Goal: Task Accomplishment & Management: Manage account settings

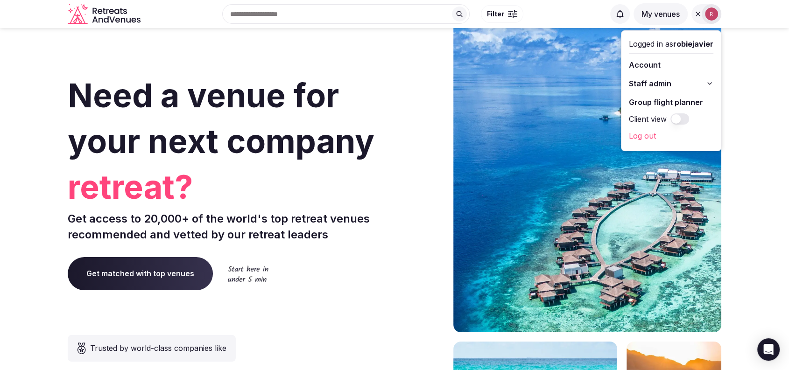
click at [651, 82] on span "Staff admin" at bounding box center [650, 83] width 42 height 11
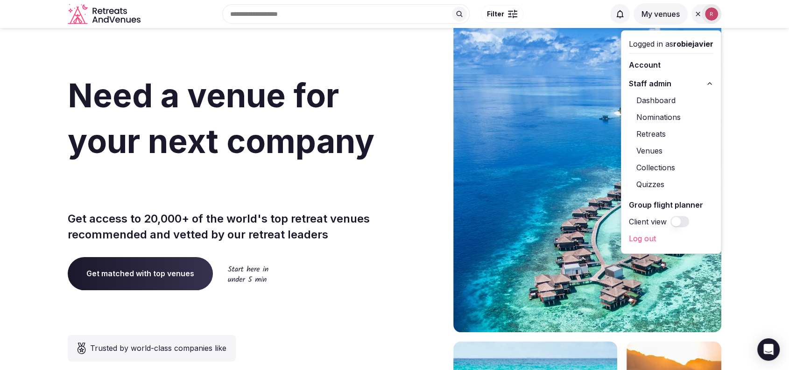
click at [650, 100] on link "Dashboard" at bounding box center [671, 100] width 84 height 15
click at [652, 154] on link "Venues" at bounding box center [671, 150] width 84 height 15
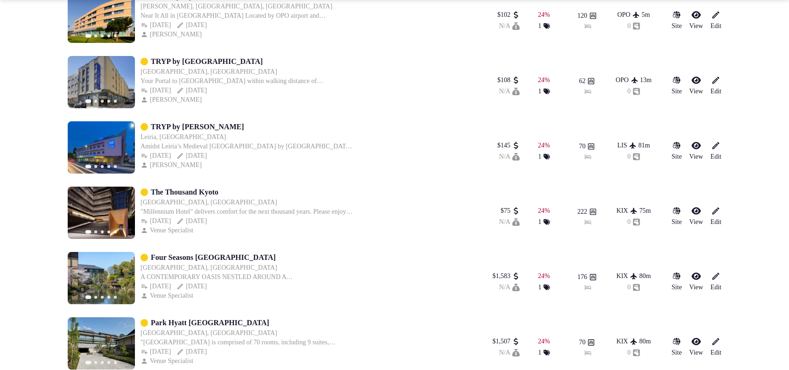
scroll to position [3164, 0]
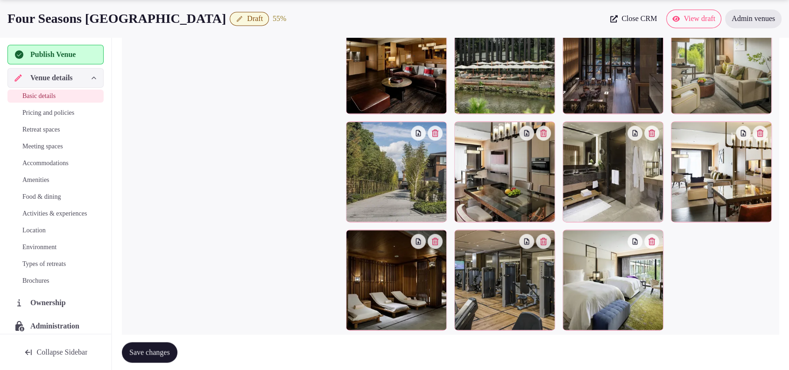
scroll to position [1357, 0]
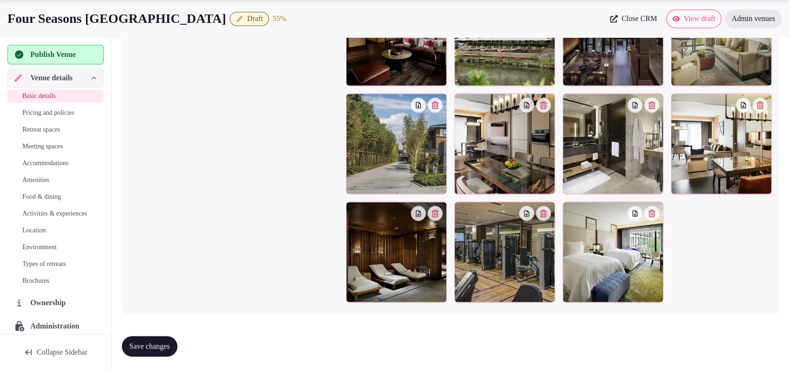
click at [56, 164] on span "Accommodations" at bounding box center [45, 163] width 46 height 9
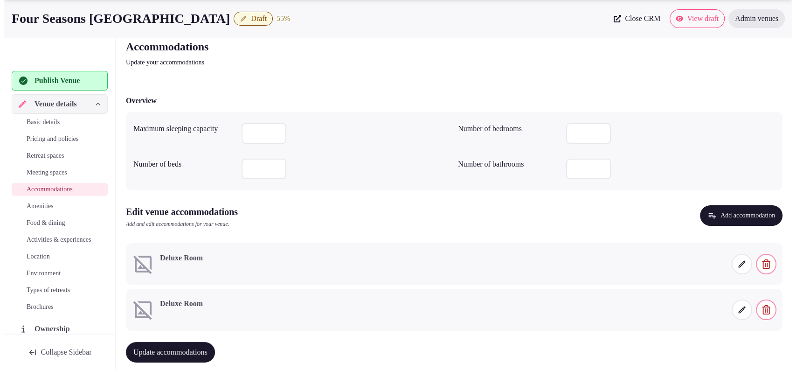
scroll to position [52, 0]
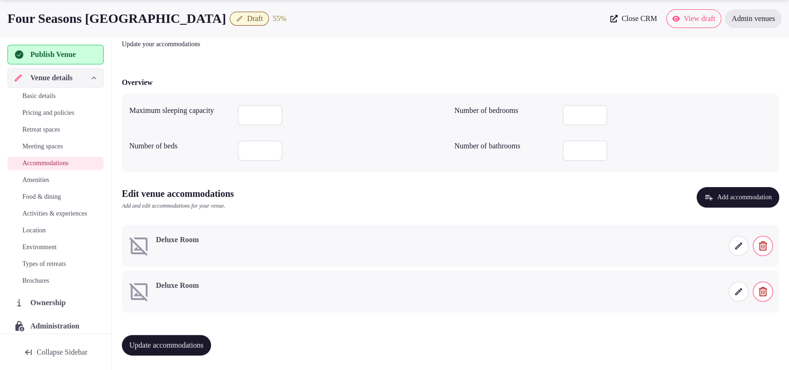
click at [734, 247] on icon at bounding box center [737, 245] width 9 height 9
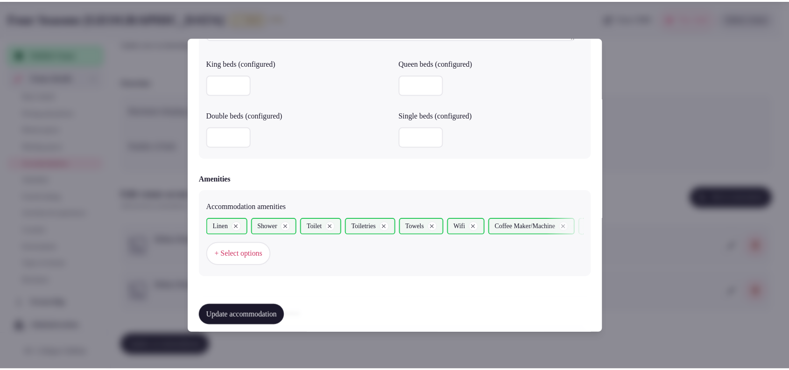
scroll to position [947, 0]
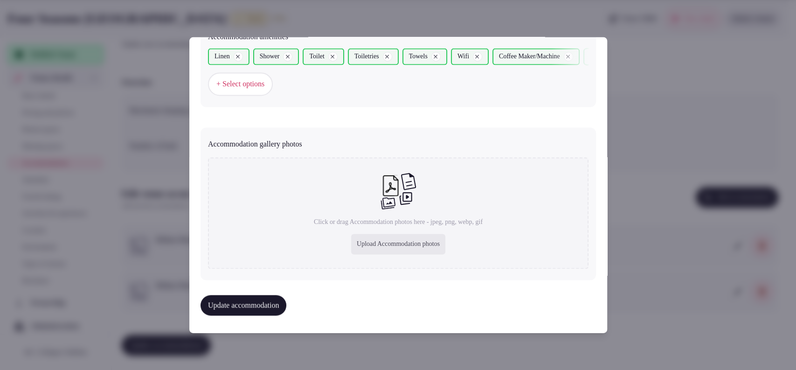
click at [671, 134] on div at bounding box center [398, 185] width 796 height 370
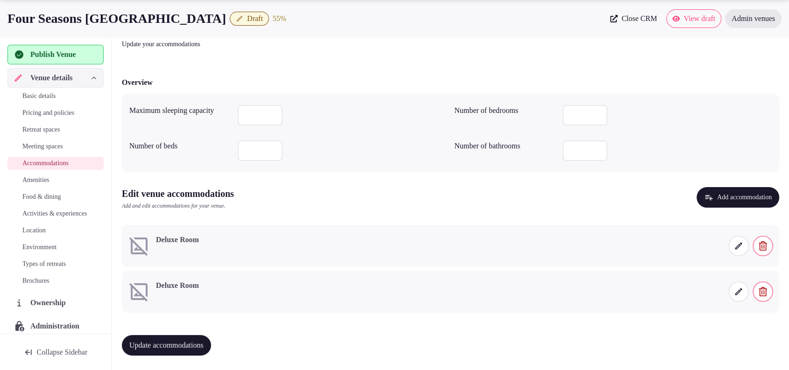
click at [758, 296] on span "button" at bounding box center [762, 291] width 21 height 21
click at [761, 264] on button "Delete" at bounding box center [750, 258] width 35 height 21
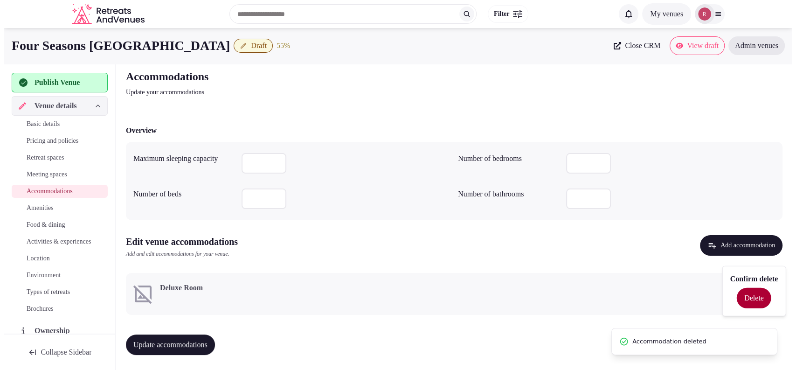
scroll to position [2, 0]
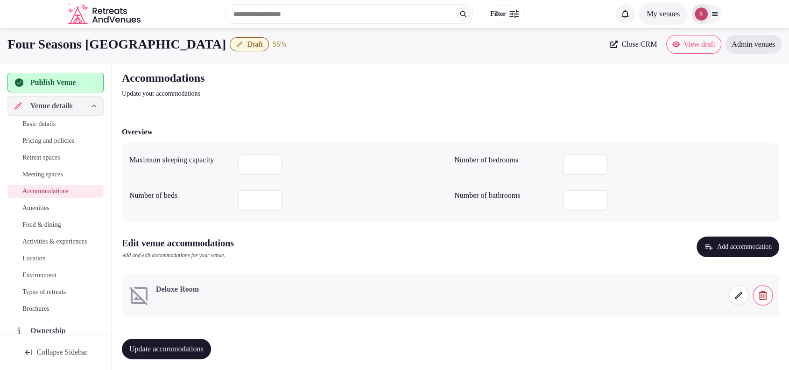
click at [737, 297] on icon at bounding box center [738, 295] width 7 height 7
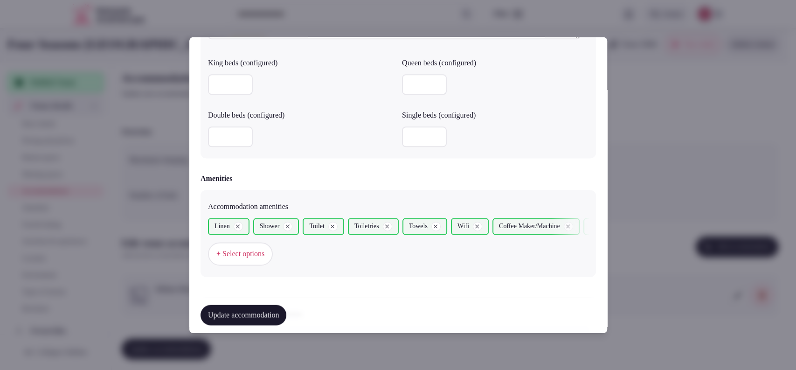
scroll to position [947, 0]
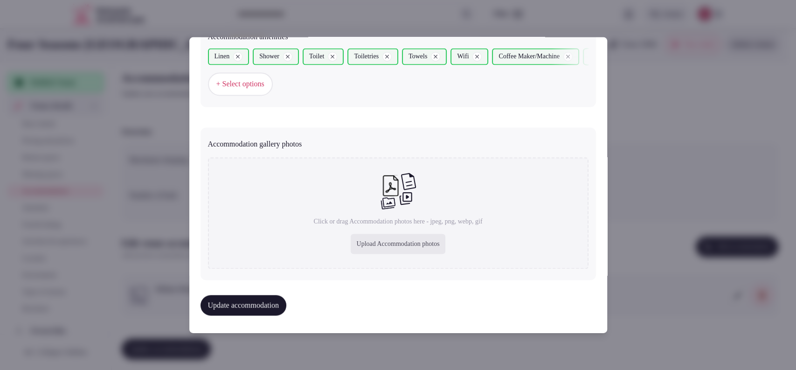
click at [249, 88] on span "+ Select options" at bounding box center [241, 84] width 48 height 10
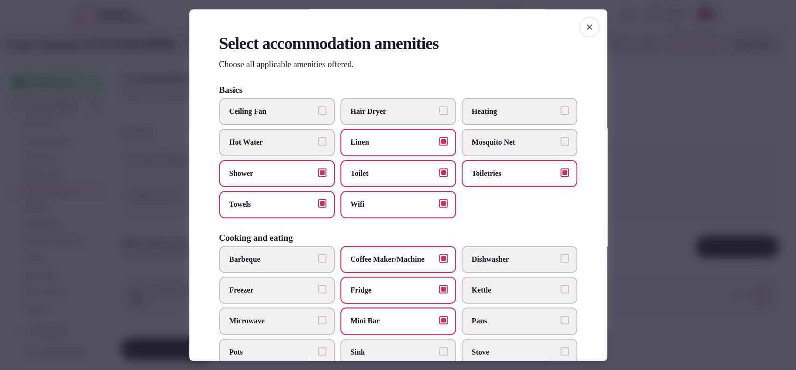
click at [585, 22] on icon "button" at bounding box center [589, 26] width 9 height 9
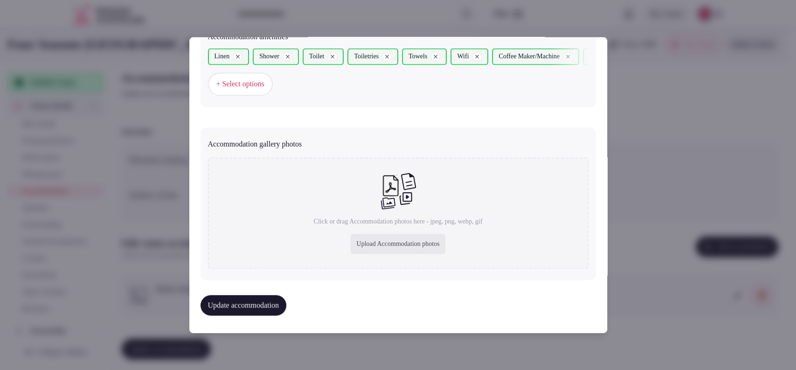
click at [412, 234] on div "Upload Accommodation photos" at bounding box center [398, 244] width 94 height 21
type input "**********"
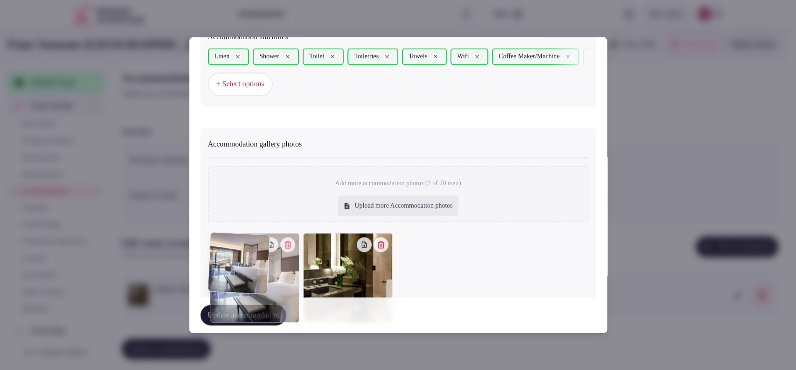
drag, startPoint x: 351, startPoint y: 285, endPoint x: 249, endPoint y: 275, distance: 102.2
click at [249, 275] on div at bounding box center [255, 278] width 90 height 90
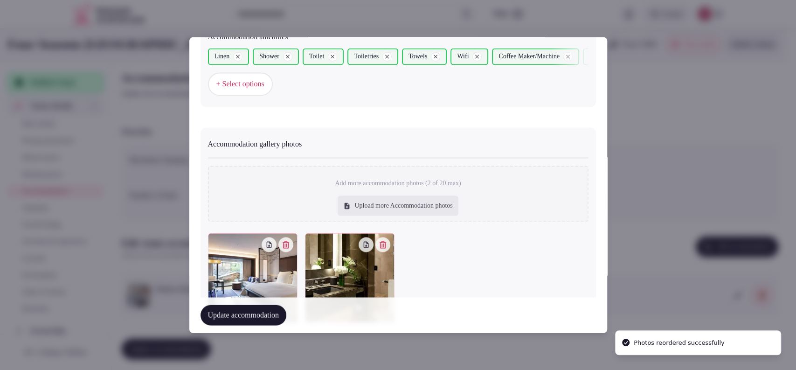
click at [246, 316] on button "Update accommodation" at bounding box center [244, 315] width 86 height 21
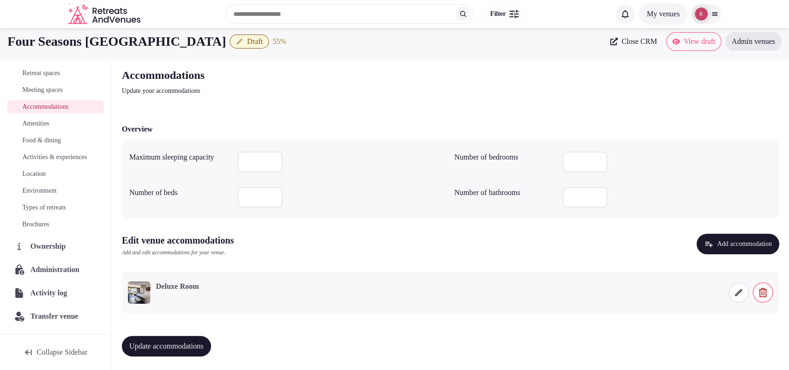
scroll to position [6, 0]
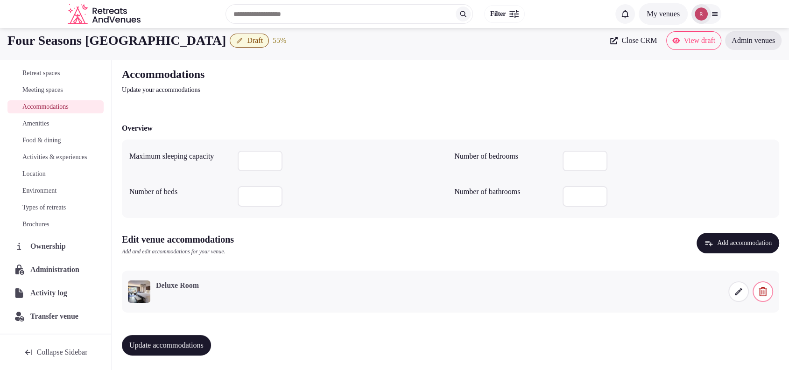
click at [165, 331] on div "Update accommodations" at bounding box center [450, 345] width 657 height 35
click at [158, 356] on div "Update accommodations" at bounding box center [450, 345] width 657 height 35
click at [161, 345] on span "Update accommodations" at bounding box center [166, 345] width 74 height 9
click at [49, 119] on span "Amenities" at bounding box center [35, 123] width 27 height 9
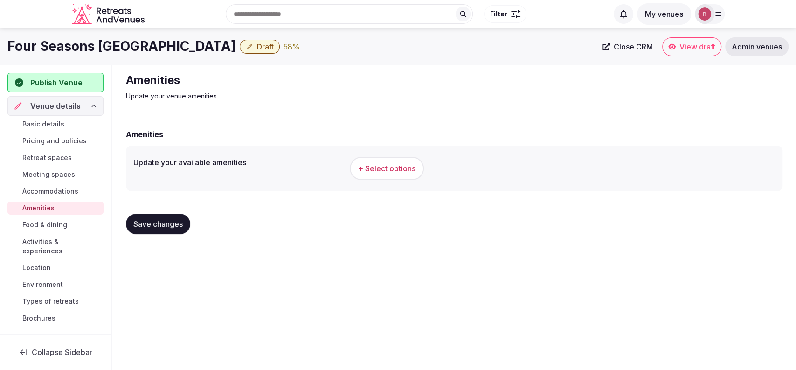
click at [352, 170] on button "+ Select options" at bounding box center [387, 168] width 74 height 23
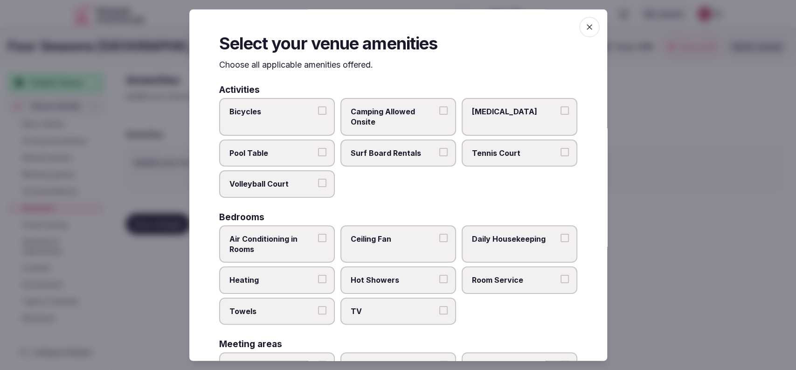
click at [320, 238] on button "Air Conditioning in Rooms" at bounding box center [322, 238] width 8 height 8
click at [298, 303] on label "Towels" at bounding box center [277, 311] width 116 height 27
click at [318, 306] on button "Towels" at bounding box center [322, 310] width 8 height 8
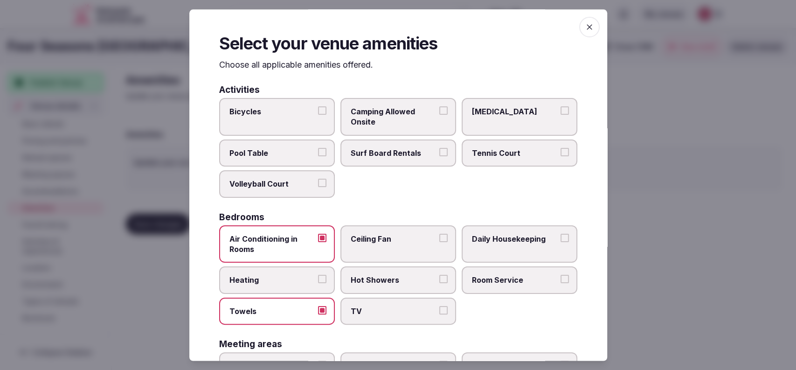
click at [366, 288] on label "Hot Showers" at bounding box center [399, 280] width 116 height 27
click at [440, 284] on button "Hot Showers" at bounding box center [444, 279] width 8 height 8
click at [394, 323] on label "TV" at bounding box center [399, 311] width 116 height 27
click at [440, 314] on button "TV" at bounding box center [444, 310] width 8 height 8
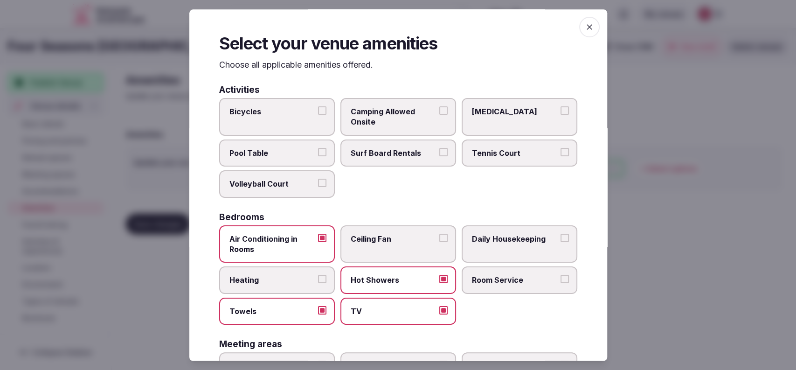
click at [517, 271] on label "Room Service" at bounding box center [520, 280] width 116 height 27
click at [561, 275] on button "Room Service" at bounding box center [565, 279] width 8 height 8
click at [536, 245] on label "Daily Housekeeping" at bounding box center [520, 244] width 116 height 38
click at [561, 242] on button "Daily Housekeeping" at bounding box center [565, 238] width 8 height 8
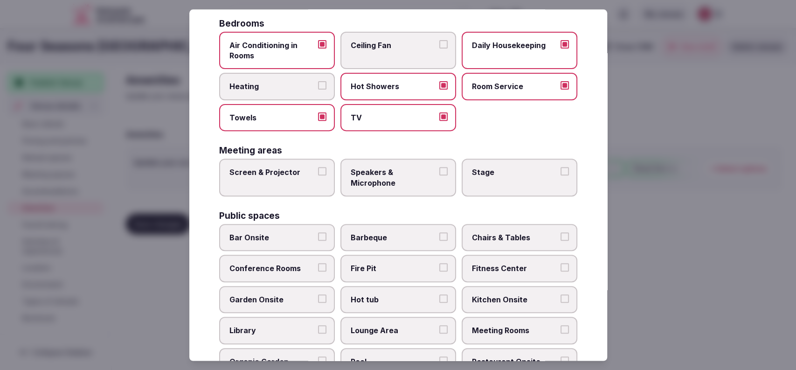
scroll to position [204, 0]
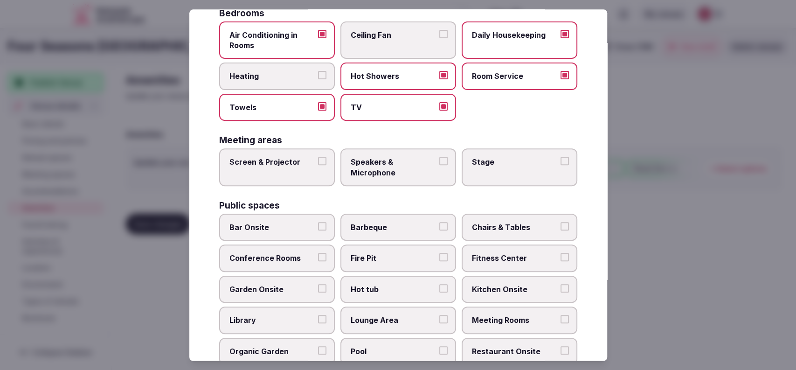
click at [303, 176] on label "Screen & Projector" at bounding box center [277, 168] width 116 height 38
click at [318, 166] on button "Screen & Projector" at bounding box center [322, 161] width 8 height 8
click at [505, 181] on label "Stage" at bounding box center [520, 168] width 116 height 38
click at [561, 166] on button "Stage" at bounding box center [565, 161] width 8 height 8
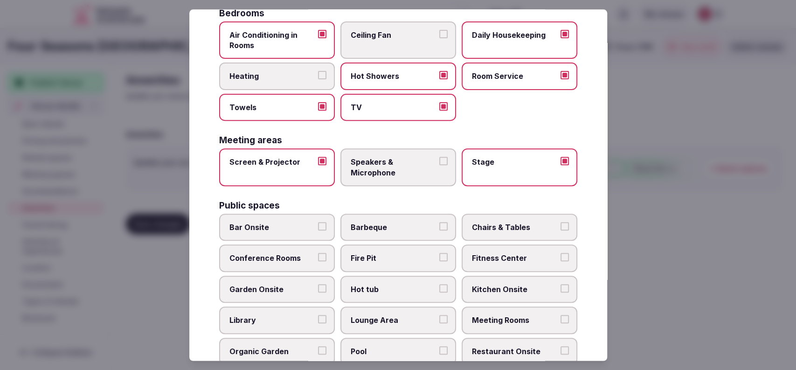
click at [422, 186] on div "Activities Bicycles Camping Allowed Onsite Ice Bath Pool Table Surf Board Renta…" at bounding box center [398, 248] width 358 height 734
click at [413, 172] on span "Speakers & Microphone" at bounding box center [394, 167] width 86 height 21
click at [440, 166] on button "Speakers & Microphone" at bounding box center [444, 161] width 8 height 8
click at [529, 171] on label "Stage" at bounding box center [520, 168] width 116 height 38
click at [561, 166] on button "Stage" at bounding box center [565, 161] width 8 height 8
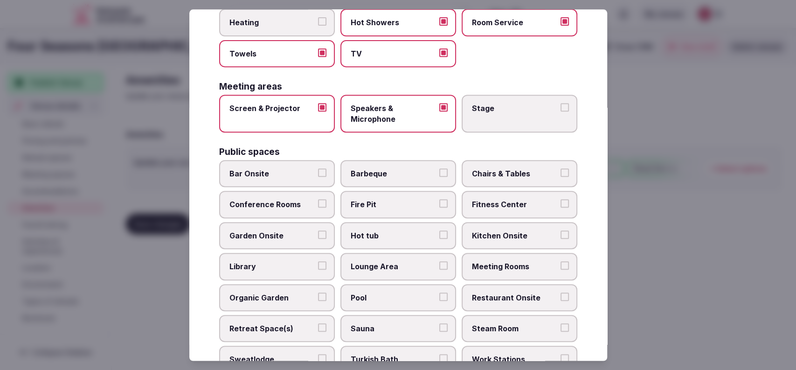
scroll to position [329, 0]
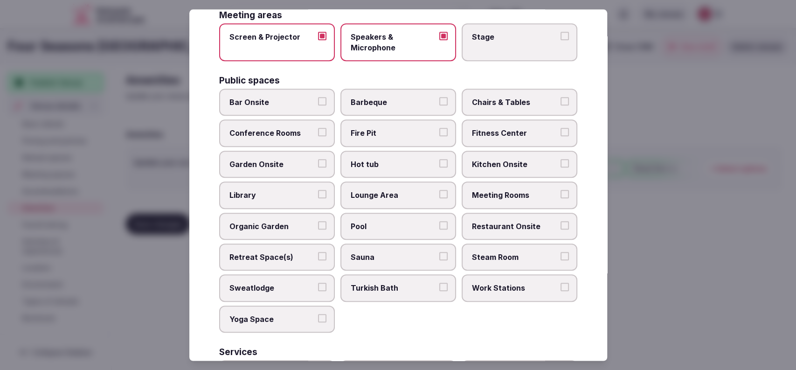
click at [279, 99] on span "Bar Onsite" at bounding box center [273, 102] width 86 height 10
click at [318, 99] on button "Bar Onsite" at bounding box center [322, 101] width 8 height 8
click at [493, 221] on span "Restaurant Onsite" at bounding box center [515, 226] width 86 height 10
click at [561, 221] on button "Restaurant Onsite" at bounding box center [565, 225] width 8 height 8
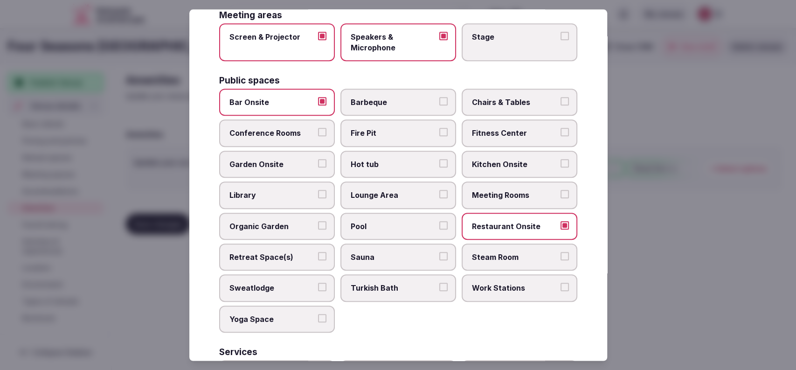
click at [496, 197] on span "Meeting Rooms" at bounding box center [515, 195] width 86 height 10
click at [561, 197] on button "Meeting Rooms" at bounding box center [565, 194] width 8 height 8
click at [398, 197] on span "Lounge Area" at bounding box center [394, 195] width 86 height 10
click at [440, 197] on button "Lounge Area" at bounding box center [444, 194] width 8 height 8
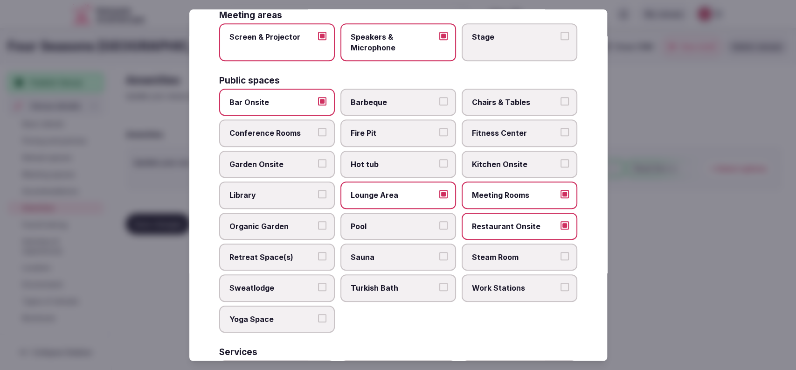
click at [489, 166] on span "Kitchen Onsite" at bounding box center [515, 164] width 86 height 10
click at [561, 166] on button "Kitchen Onsite" at bounding box center [565, 163] width 8 height 8
click at [400, 261] on label "Sauna" at bounding box center [399, 257] width 116 height 27
click at [440, 260] on button "Sauna" at bounding box center [444, 256] width 8 height 8
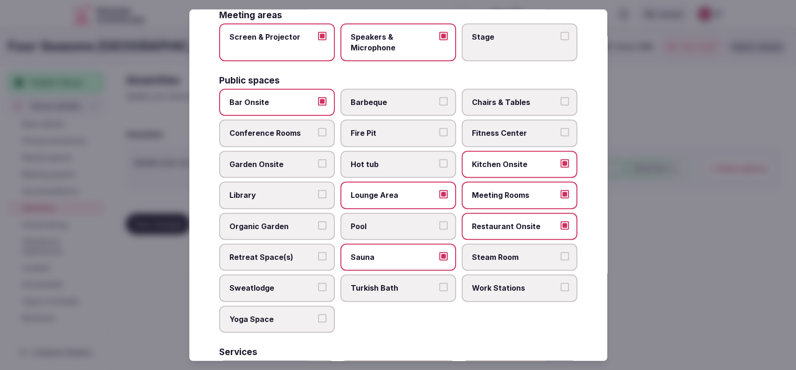
click at [410, 225] on span "Pool" at bounding box center [394, 226] width 86 height 10
click at [440, 225] on button "Pool" at bounding box center [444, 225] width 8 height 8
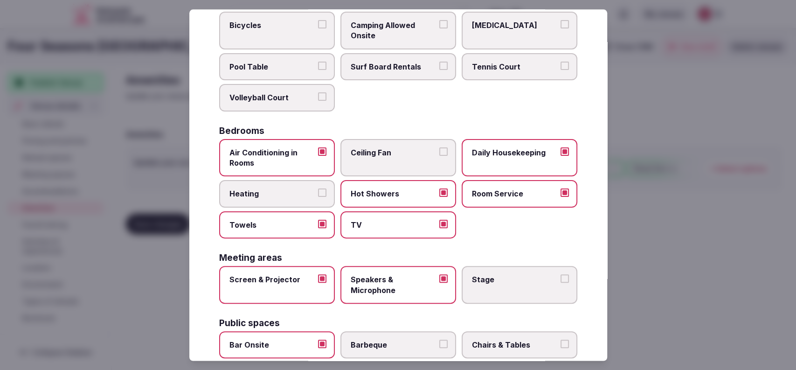
scroll to position [0, 0]
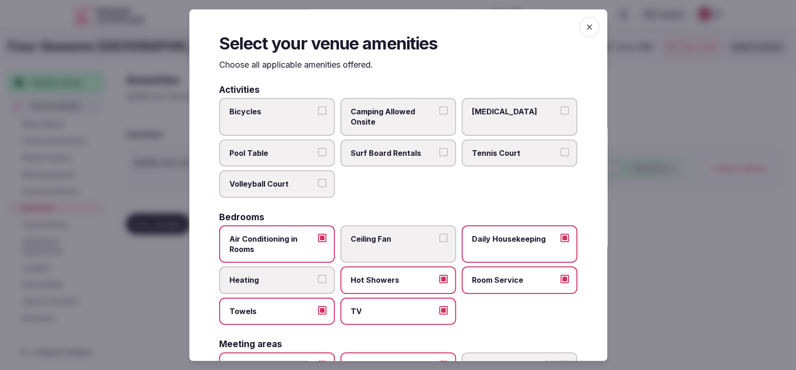
click at [251, 126] on label "Bicycles" at bounding box center [277, 117] width 116 height 38
click at [318, 115] on button "Bicycles" at bounding box center [322, 110] width 8 height 8
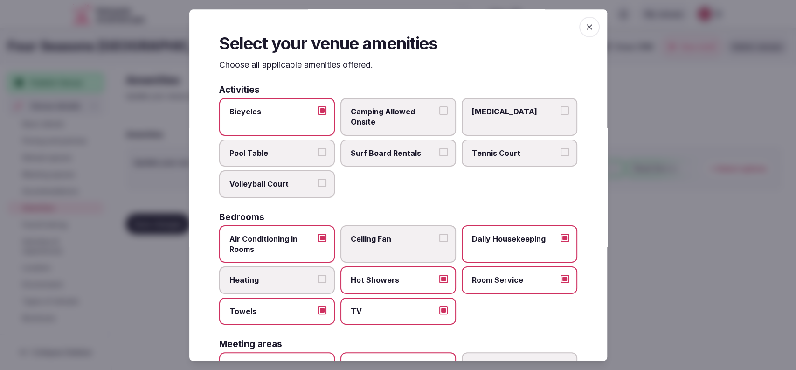
scroll to position [307, 0]
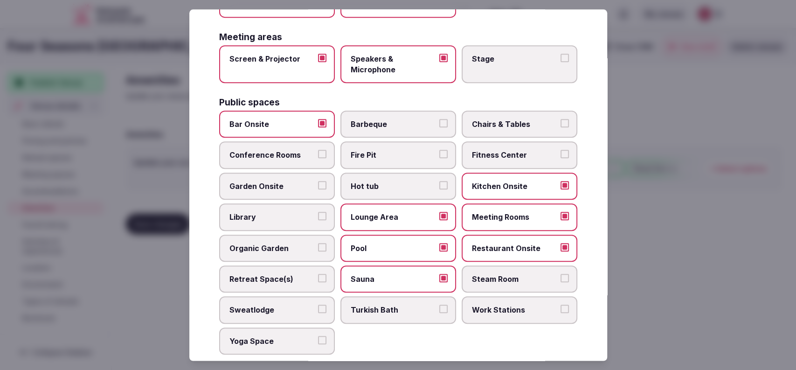
click at [514, 126] on span "Chairs & Tables" at bounding box center [515, 124] width 86 height 10
click at [561, 126] on button "Chairs & Tables" at bounding box center [565, 123] width 8 height 8
click at [496, 155] on span "Fitness Center" at bounding box center [515, 155] width 86 height 10
click at [561, 155] on button "Fitness Center" at bounding box center [565, 154] width 8 height 8
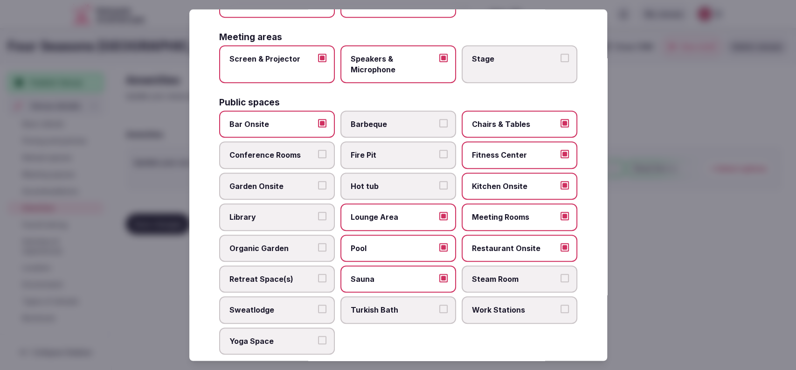
click at [510, 279] on span "Steam Room" at bounding box center [515, 279] width 86 height 10
click at [561, 279] on button "Steam Room" at bounding box center [565, 278] width 8 height 8
click at [285, 191] on label "Garden Onsite" at bounding box center [277, 186] width 116 height 27
click at [318, 189] on button "Garden Onsite" at bounding box center [322, 185] width 8 height 8
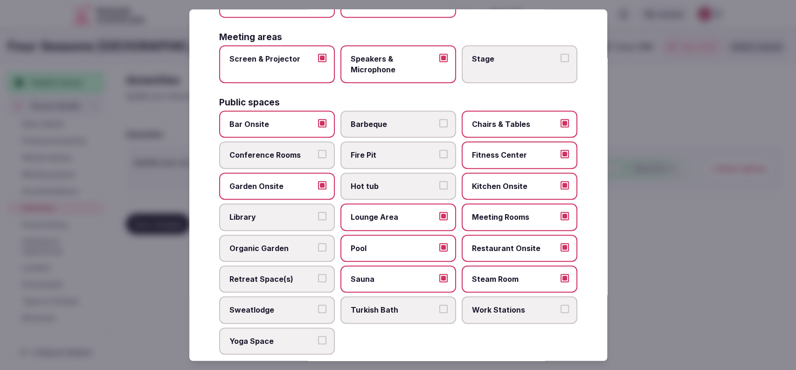
scroll to position [478, 0]
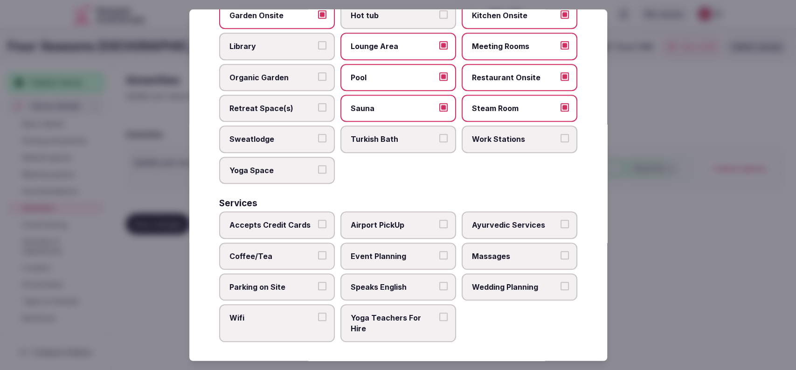
click at [393, 282] on span "Speaks English" at bounding box center [394, 287] width 86 height 10
click at [440, 282] on button "Speaks English" at bounding box center [444, 286] width 8 height 8
click at [475, 245] on label "Massages" at bounding box center [520, 256] width 116 height 27
click at [561, 251] on button "Massages" at bounding box center [565, 255] width 8 height 8
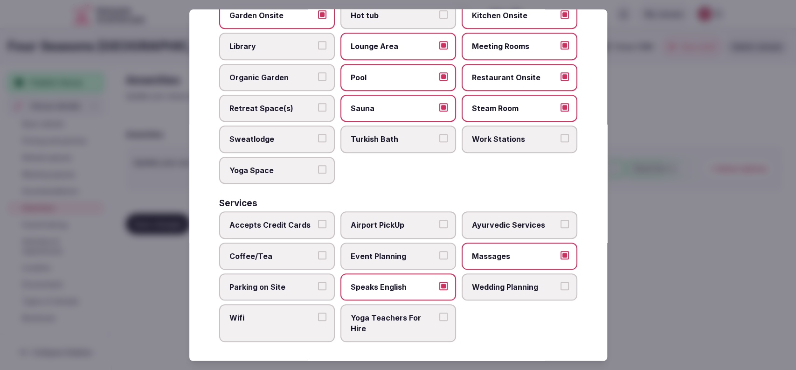
click at [482, 286] on span "Wedding Planning" at bounding box center [515, 287] width 86 height 10
click at [561, 286] on button "Wedding Planning" at bounding box center [565, 286] width 8 height 8
click at [370, 251] on span "Event Planning" at bounding box center [394, 256] width 86 height 10
click at [440, 251] on button "Event Planning" at bounding box center [444, 255] width 8 height 8
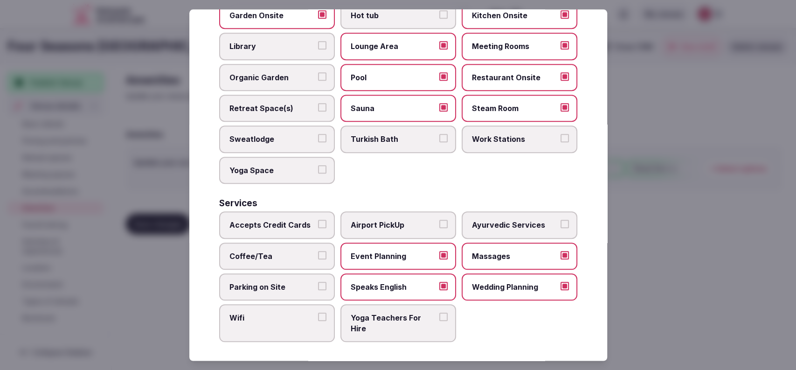
click at [285, 255] on span "Coffee/Tea" at bounding box center [273, 256] width 86 height 10
click at [318, 255] on button "Coffee/Tea" at bounding box center [322, 255] width 8 height 8
click at [278, 286] on span "Parking on Site" at bounding box center [273, 287] width 86 height 10
click at [318, 286] on button "Parking on Site" at bounding box center [322, 286] width 8 height 8
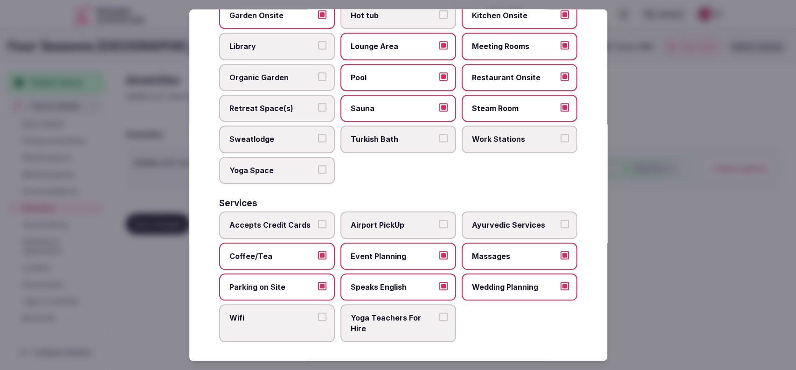
click at [270, 313] on span "Wifi" at bounding box center [273, 318] width 86 height 10
click at [318, 313] on button "Wifi" at bounding box center [322, 317] width 8 height 8
click at [661, 250] on div at bounding box center [398, 185] width 796 height 370
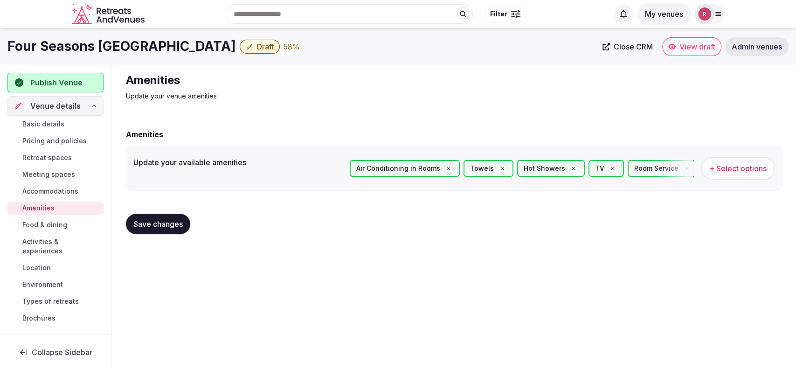
click at [192, 226] on div "Save changes" at bounding box center [454, 224] width 657 height 21
click at [185, 224] on button "Save changes" at bounding box center [158, 224] width 64 height 21
click at [39, 220] on span "Food & dining" at bounding box center [44, 224] width 45 height 9
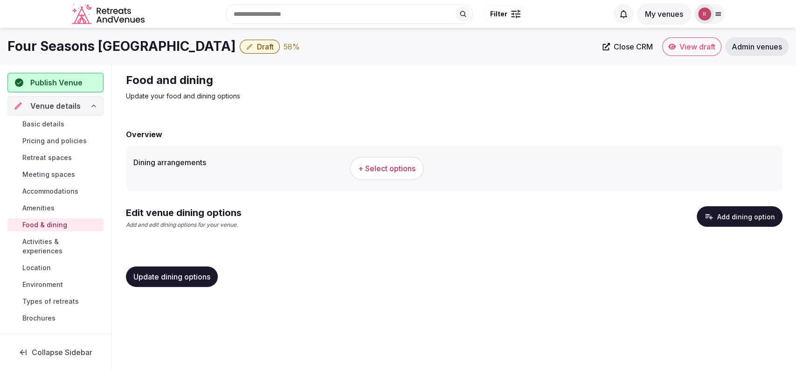
click at [736, 218] on button "Add dining option" at bounding box center [740, 216] width 86 height 21
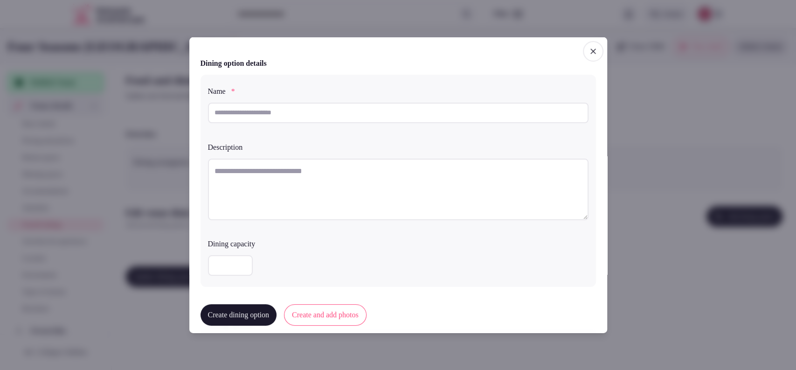
click at [583, 53] on span "button" at bounding box center [593, 51] width 21 height 21
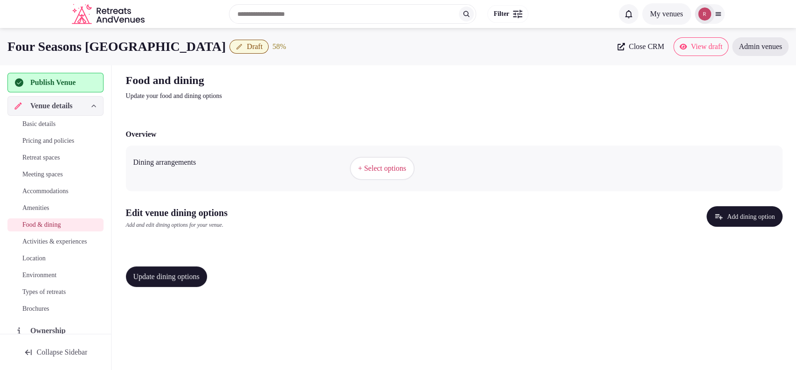
click at [363, 163] on span "+ Select options" at bounding box center [382, 168] width 48 height 10
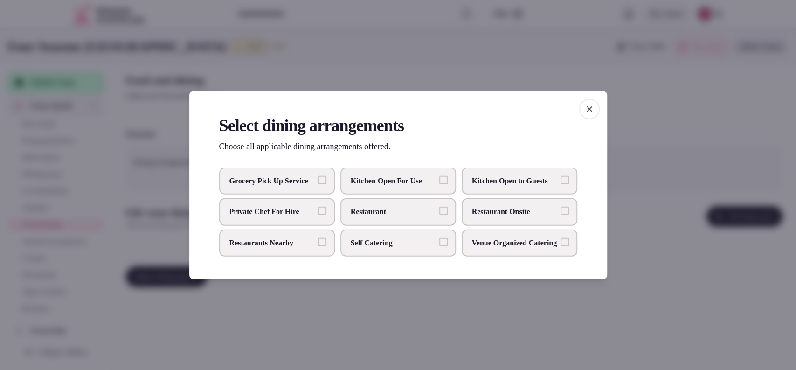
click at [482, 211] on span "Restaurant Onsite" at bounding box center [515, 212] width 86 height 10
click at [561, 211] on button "Restaurant Onsite" at bounding box center [565, 211] width 8 height 8
click at [423, 306] on div at bounding box center [398, 185] width 796 height 370
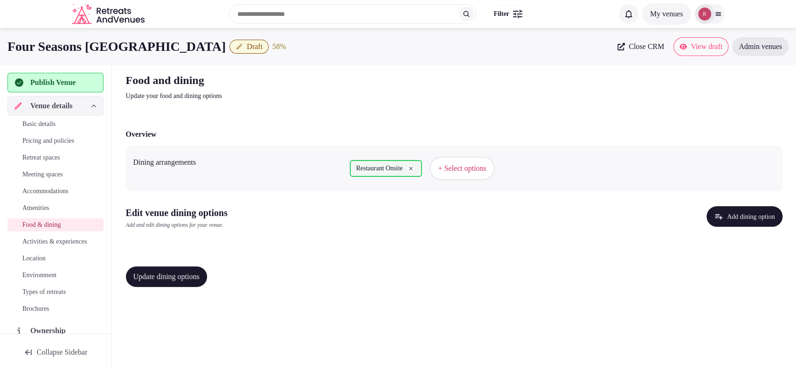
click at [725, 218] on button "Add dining option" at bounding box center [745, 216] width 76 height 21
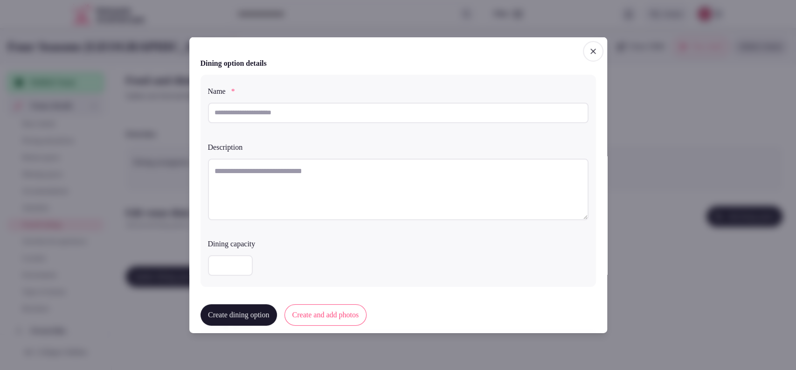
click at [269, 179] on textarea at bounding box center [398, 189] width 381 height 62
paste textarea "**********"
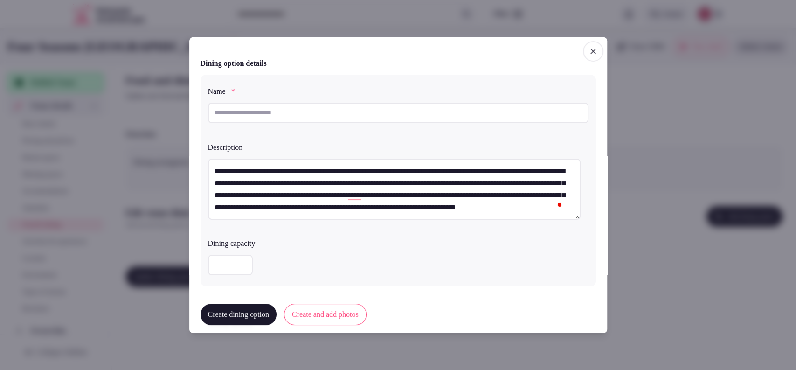
drag, startPoint x: 454, startPoint y: 170, endPoint x: 382, endPoint y: 170, distance: 71.9
click at [382, 170] on textarea "**********" at bounding box center [394, 189] width 373 height 62
type textarea "**********"
click at [308, 114] on input "text" at bounding box center [398, 112] width 381 height 21
paste input "**********"
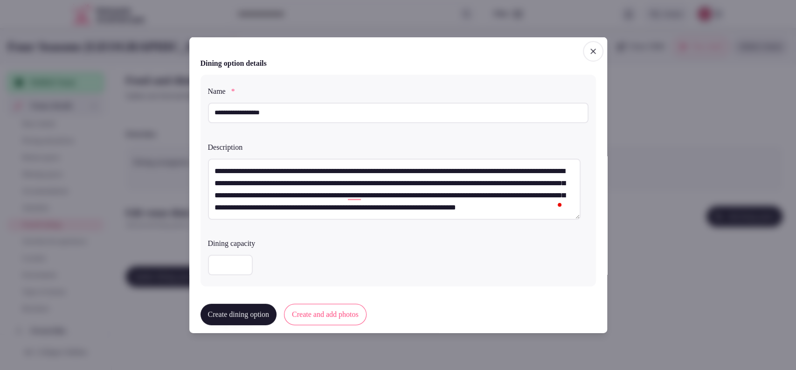
type input "**********"
click at [337, 311] on button "Create and add photos" at bounding box center [325, 314] width 83 height 21
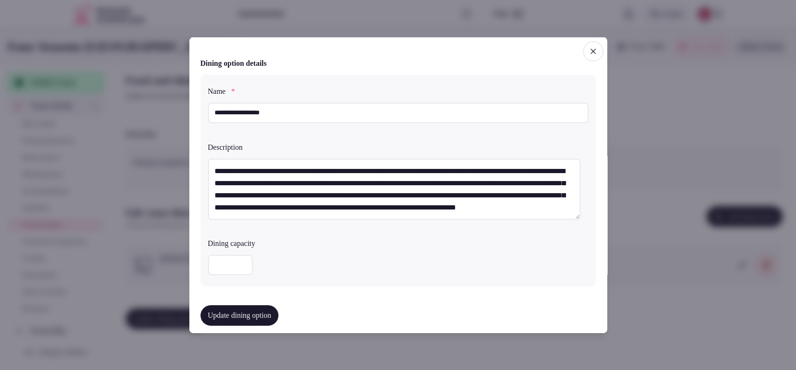
scroll to position [259, 0]
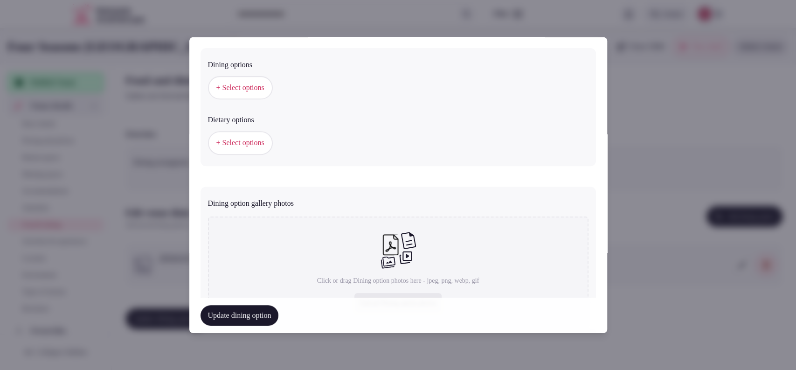
click at [250, 86] on span "+ Select options" at bounding box center [241, 88] width 48 height 10
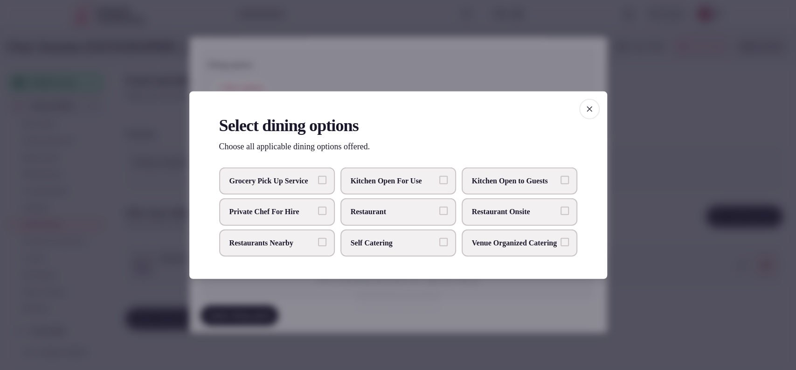
click at [468, 214] on label "Restaurant Onsite" at bounding box center [520, 211] width 116 height 27
click at [561, 214] on button "Restaurant Onsite" at bounding box center [565, 211] width 8 height 8
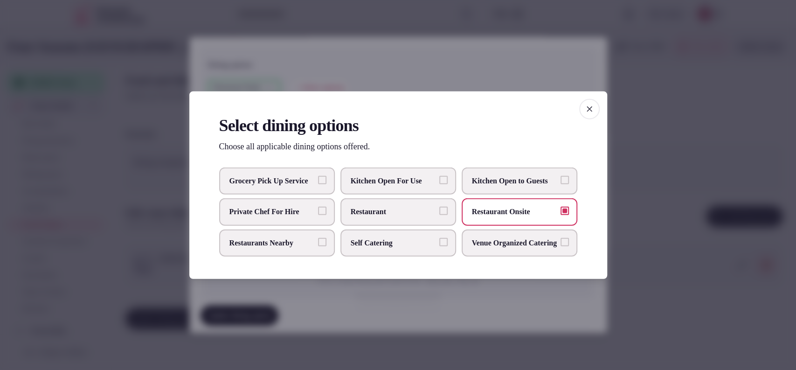
click at [645, 165] on div at bounding box center [398, 185] width 796 height 370
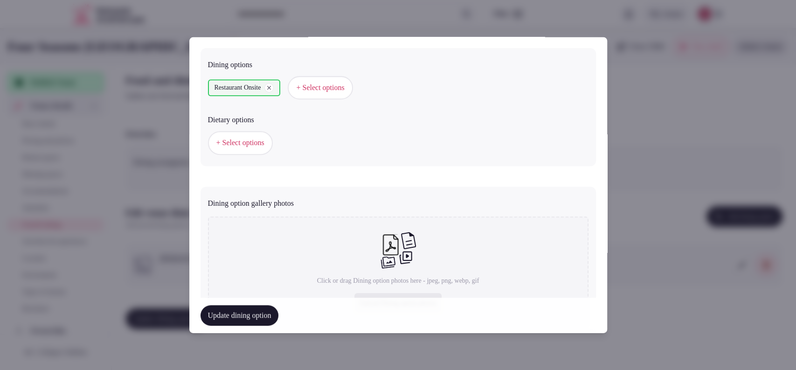
click at [263, 140] on span "+ Select options" at bounding box center [241, 143] width 48 height 10
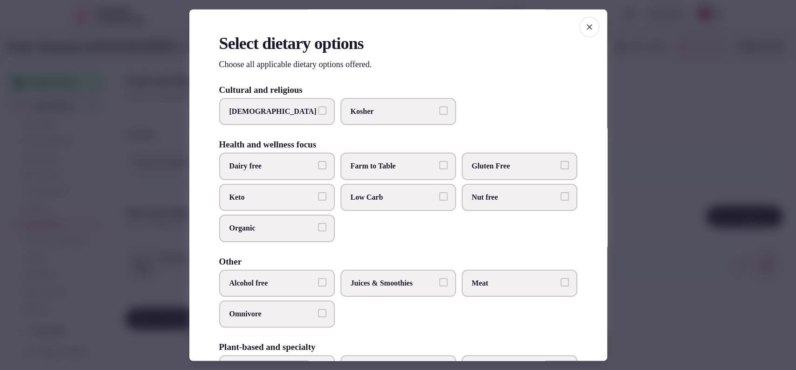
click at [639, 145] on div at bounding box center [398, 185] width 796 height 370
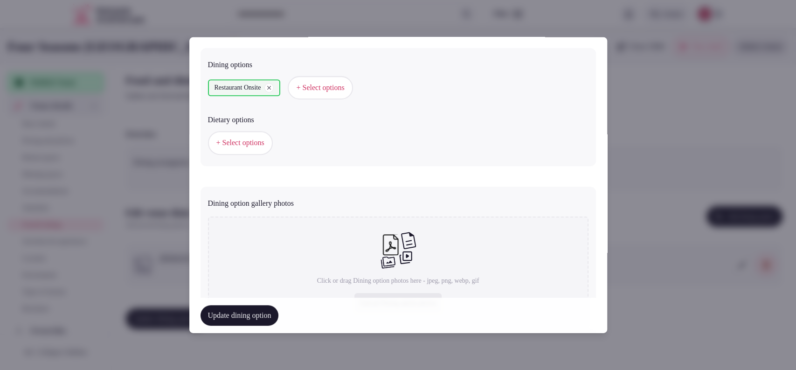
scroll to position [318, 0]
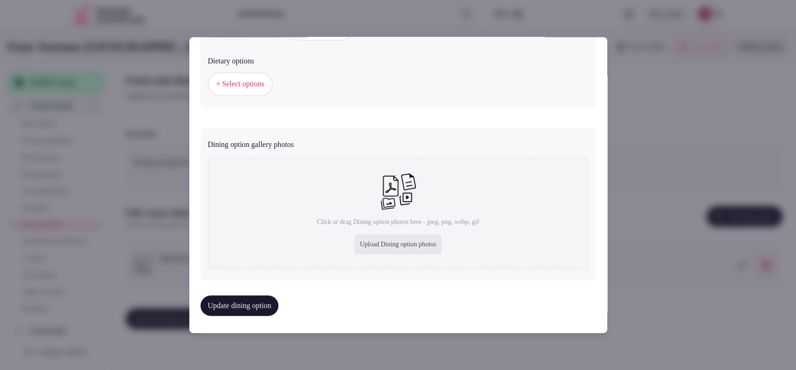
click at [369, 239] on div "Upload Dining option photos" at bounding box center [399, 244] width 88 height 21
type input "**********"
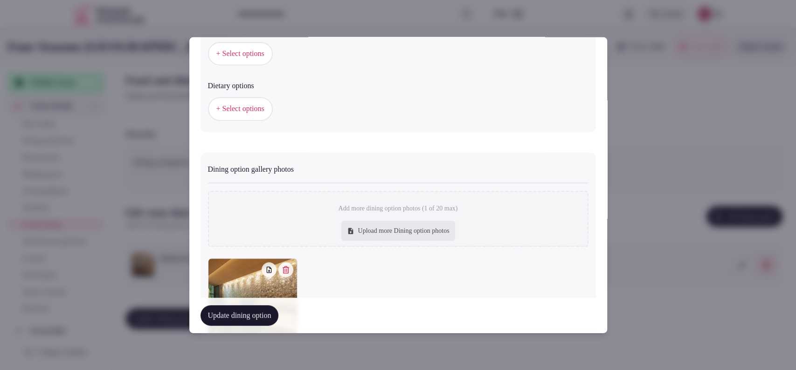
scroll to position [370, 0]
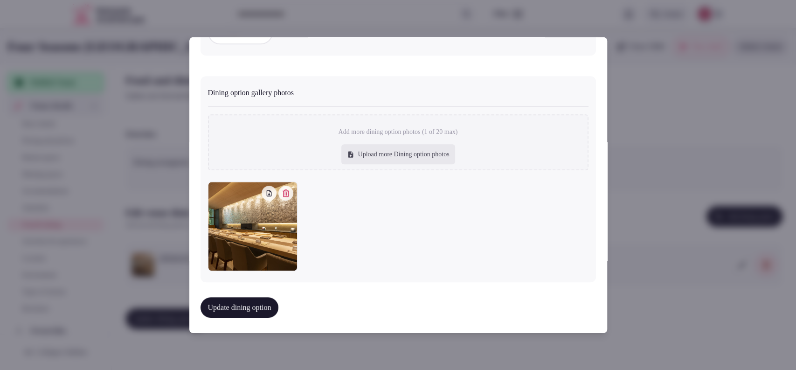
click at [251, 304] on button "Update dining option" at bounding box center [240, 307] width 78 height 21
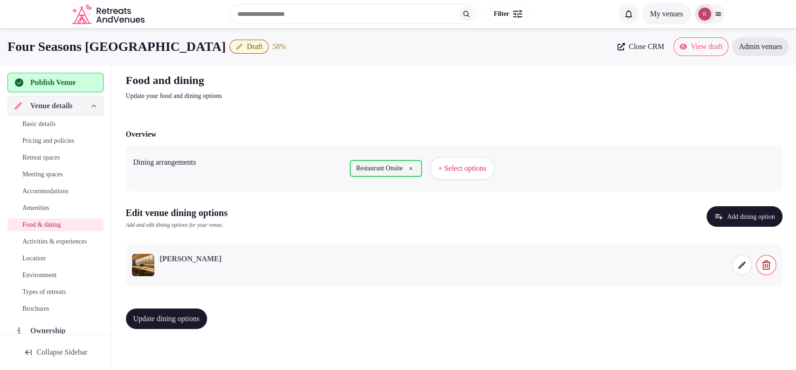
click at [174, 321] on span "Update dining options" at bounding box center [166, 318] width 66 height 9
click at [37, 238] on span "Activities & experiences" at bounding box center [54, 241] width 64 height 9
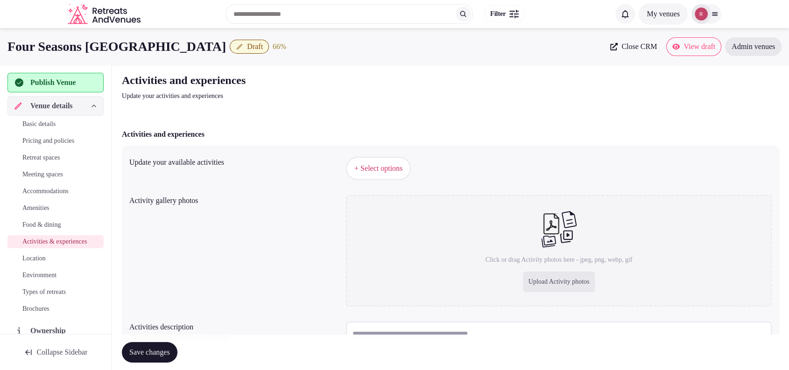
click at [402, 172] on span "+ Select options" at bounding box center [378, 168] width 48 height 10
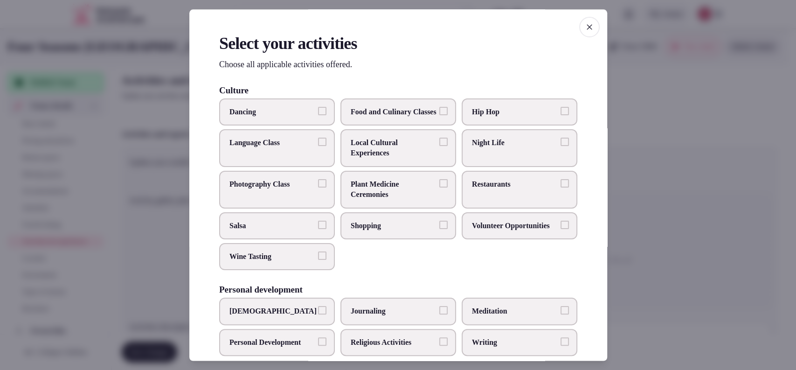
click at [360, 154] on span "Local Cultural Experiences" at bounding box center [394, 148] width 86 height 21
click at [440, 146] on button "Local Cultural Experiences" at bounding box center [444, 142] width 8 height 8
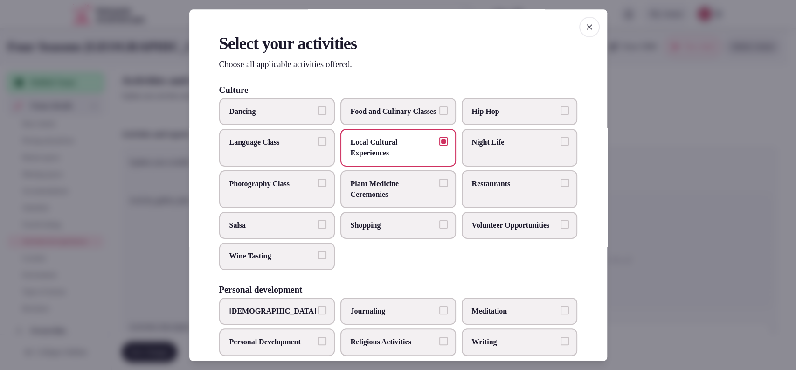
click at [433, 121] on label "Food and Culinary Classes" at bounding box center [399, 111] width 116 height 27
click at [440, 115] on button "Food and Culinary Classes" at bounding box center [444, 110] width 8 height 8
click at [480, 189] on span "Restaurants" at bounding box center [515, 184] width 86 height 10
click at [561, 188] on button "Restaurants" at bounding box center [565, 183] width 8 height 8
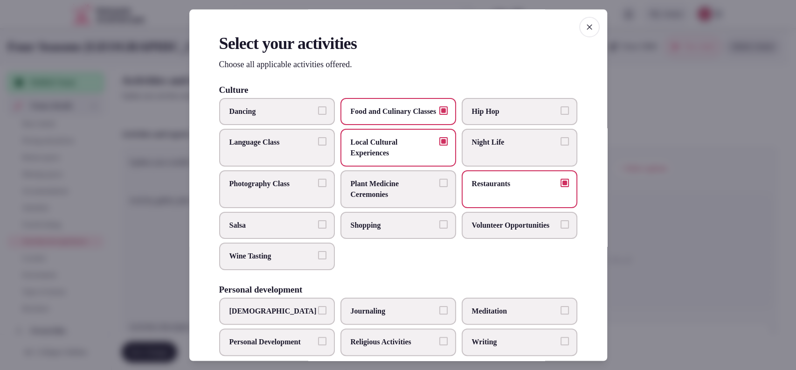
click at [480, 189] on span "Restaurants" at bounding box center [515, 184] width 86 height 10
click at [561, 188] on button "Restaurants" at bounding box center [565, 183] width 8 height 8
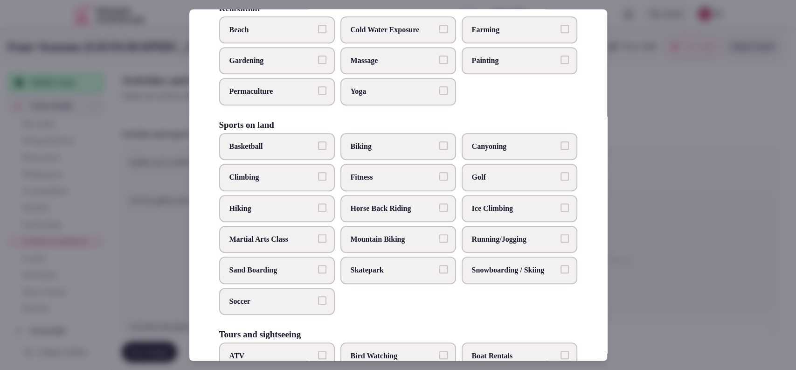
scroll to position [377, 0]
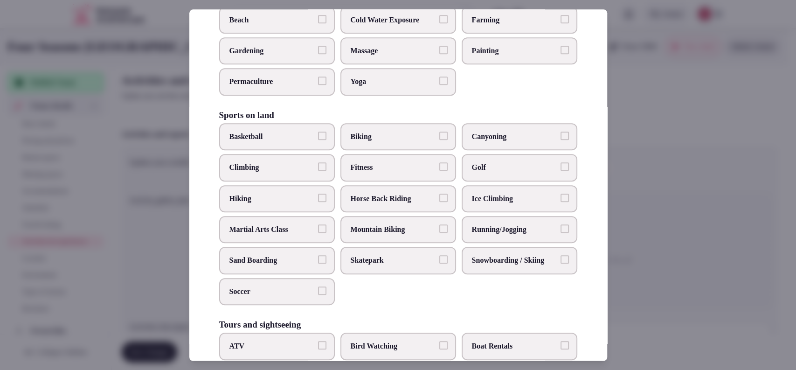
click at [391, 142] on span "Biking" at bounding box center [394, 137] width 86 height 10
click at [440, 140] on button "Biking" at bounding box center [444, 136] width 8 height 8
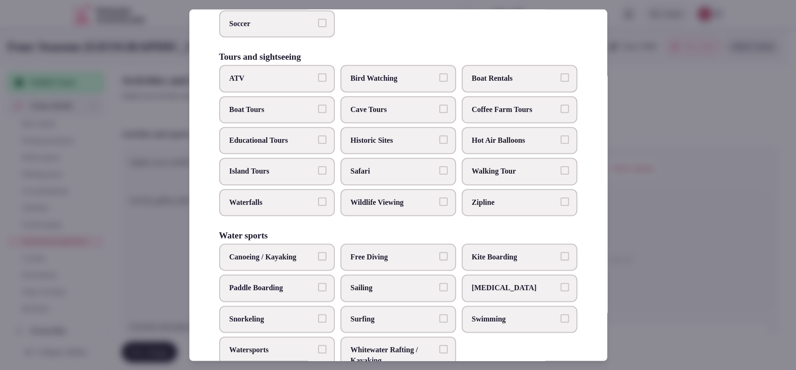
scroll to position [633, 0]
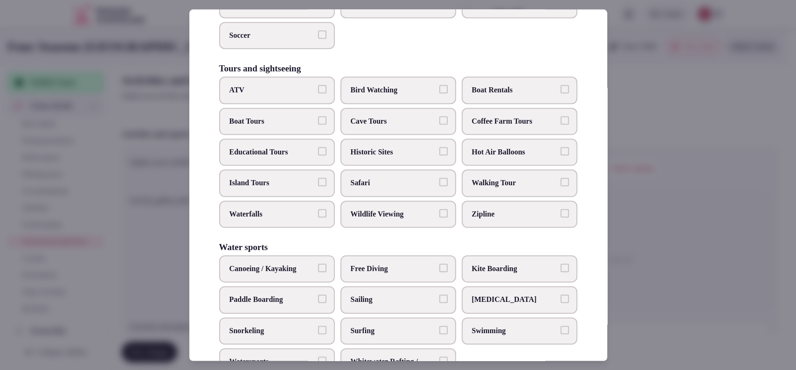
click at [427, 157] on span "Historic Sites" at bounding box center [394, 152] width 86 height 10
click at [440, 155] on button "Historic Sites" at bounding box center [444, 151] width 8 height 8
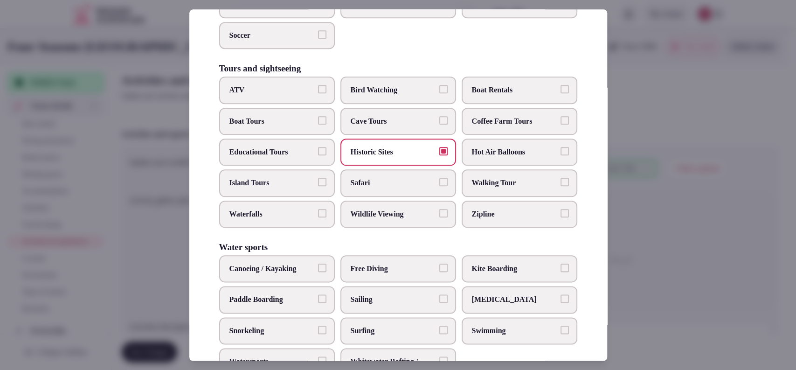
click at [287, 166] on label "Educational Tours" at bounding box center [277, 152] width 116 height 27
click at [318, 155] on button "Educational Tours" at bounding box center [322, 151] width 8 height 8
click at [556, 197] on label "Walking Tour" at bounding box center [520, 183] width 116 height 27
click at [561, 187] on button "Walking Tour" at bounding box center [565, 182] width 8 height 8
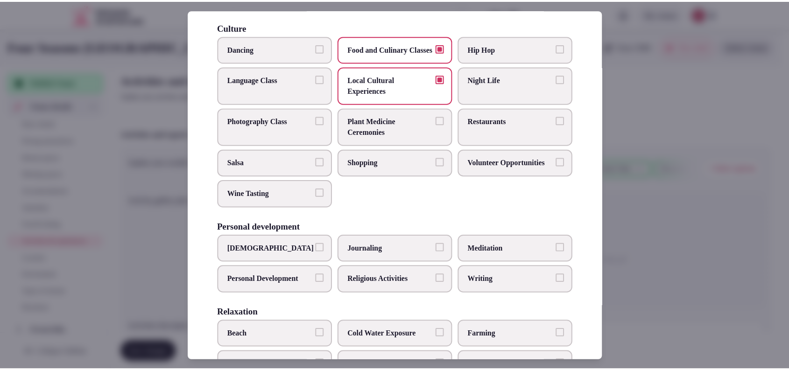
scroll to position [39, 0]
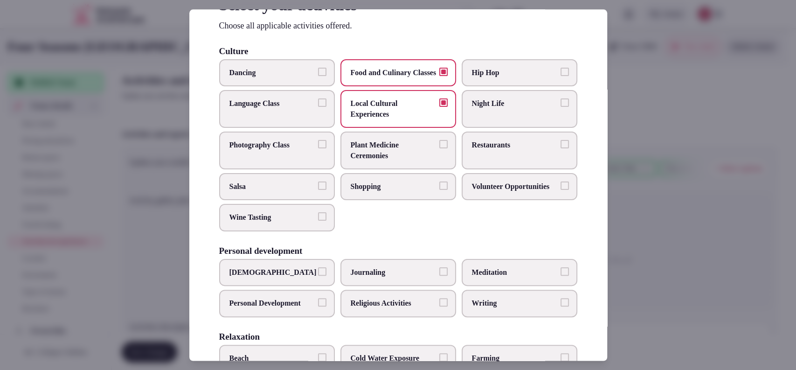
click at [636, 238] on div at bounding box center [398, 185] width 796 height 370
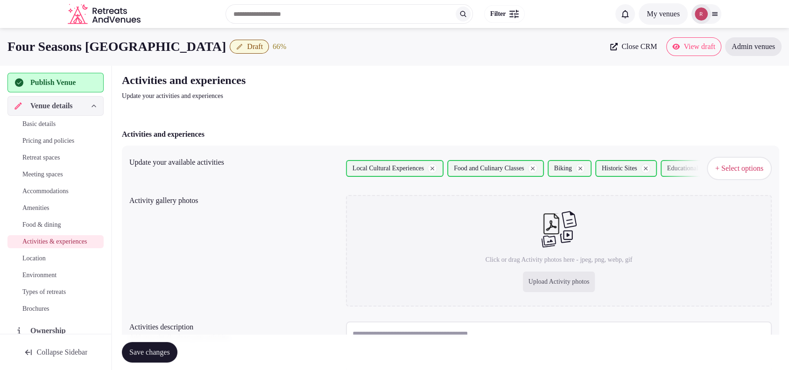
click at [144, 349] on span "Save changes" at bounding box center [149, 352] width 41 height 9
click at [528, 279] on div "Upload Activity photos" at bounding box center [559, 282] width 72 height 21
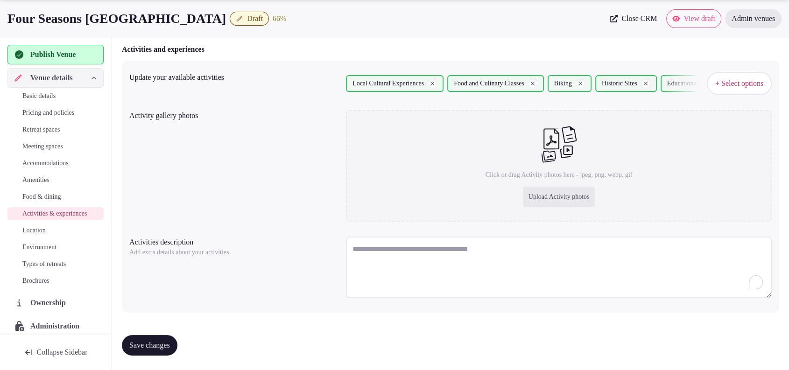
click at [369, 250] on textarea "To enrich screen reader interactions, please activate Accessibility in Grammarl…" at bounding box center [559, 268] width 426 height 62
paste textarea "**********"
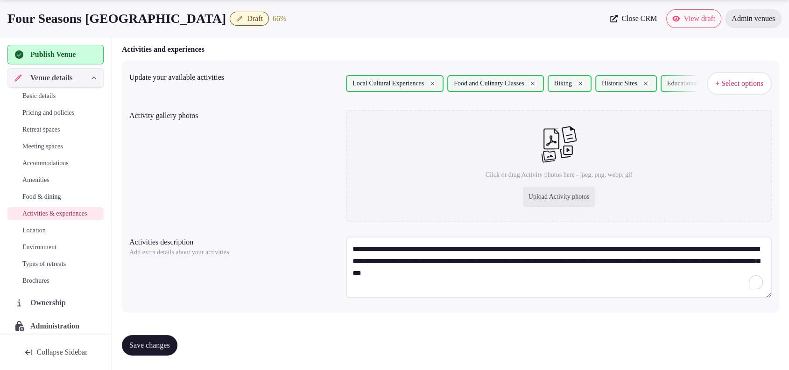
type textarea "**********"
click at [576, 202] on div "Upload Activity photos" at bounding box center [559, 197] width 72 height 21
type input "**********"
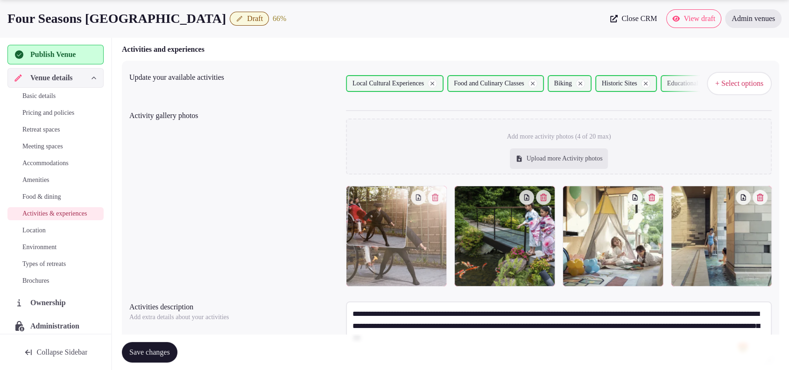
drag, startPoint x: 721, startPoint y: 219, endPoint x: 391, endPoint y: 235, distance: 330.2
click at [391, 235] on body "Search Popular Destinations Toscana, Italy Riviera Maya, Mexico Indonesia, Bali…" at bounding box center [394, 175] width 789 height 520
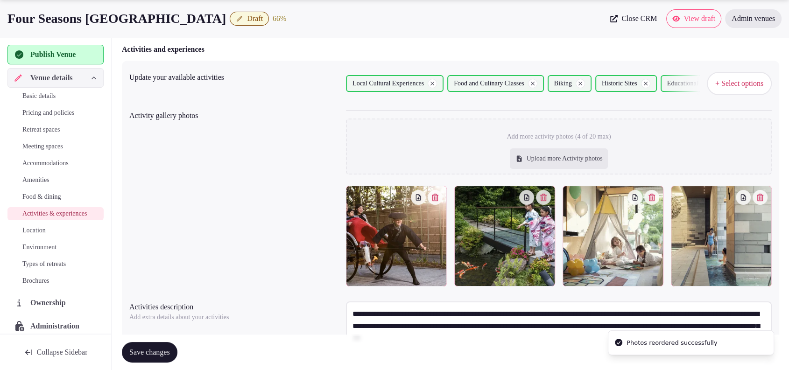
click at [567, 160] on div "Upload more Activity photos" at bounding box center [559, 158] width 98 height 21
type input "**********"
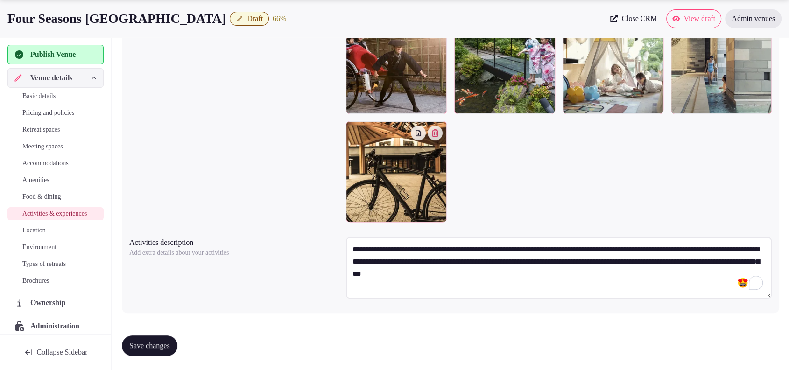
scroll to position [0, 0]
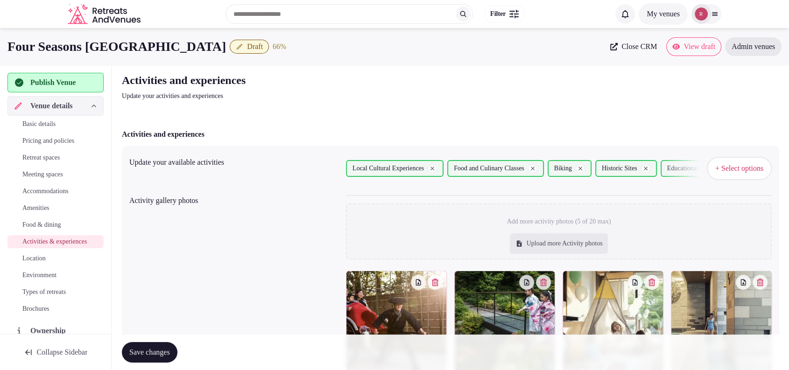
click at [568, 249] on div "Upload more Activity photos" at bounding box center [559, 243] width 98 height 21
type input "**********"
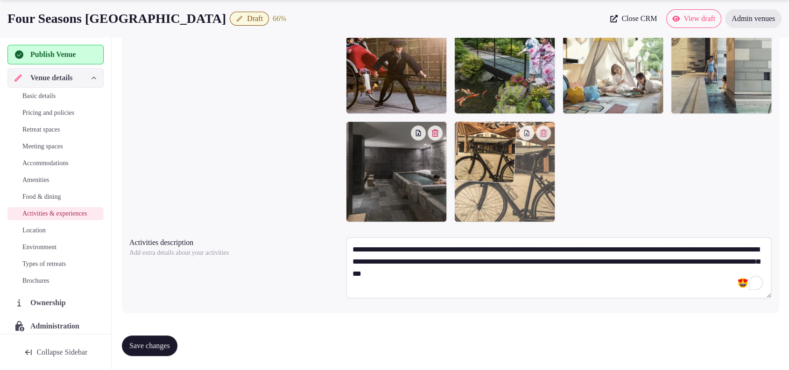
drag, startPoint x: 369, startPoint y: 171, endPoint x: 494, endPoint y: 183, distance: 125.7
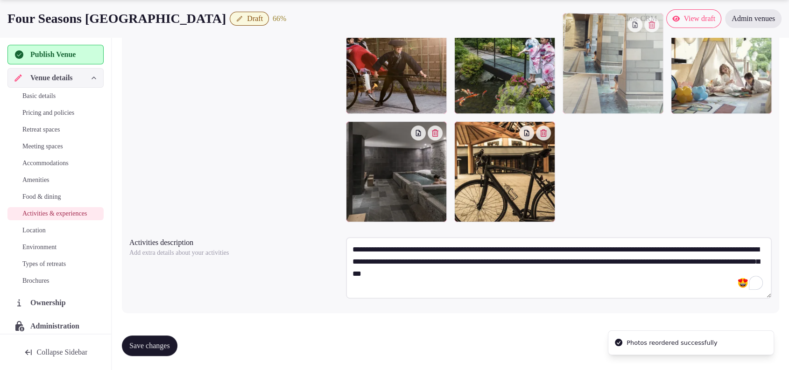
drag, startPoint x: 702, startPoint y: 84, endPoint x: 657, endPoint y: 88, distance: 44.9
click at [657, 88] on body "Search Popular Destinations Toscana, Italy Riviera Maya, Mexico Indonesia, Bali…" at bounding box center [394, 56] width 789 height 629
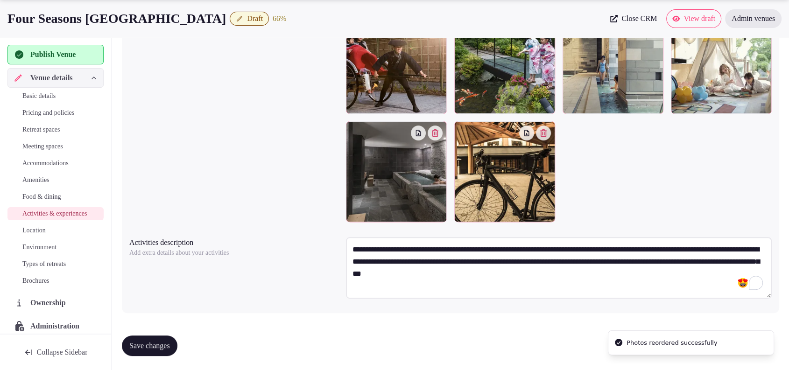
click at [134, 339] on button "Save changes" at bounding box center [150, 345] width 56 height 21
click at [45, 235] on span "Location" at bounding box center [33, 230] width 23 height 9
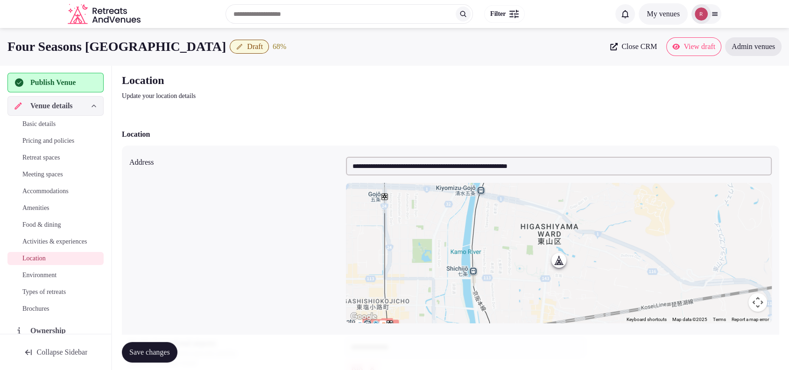
scroll to position [195, 0]
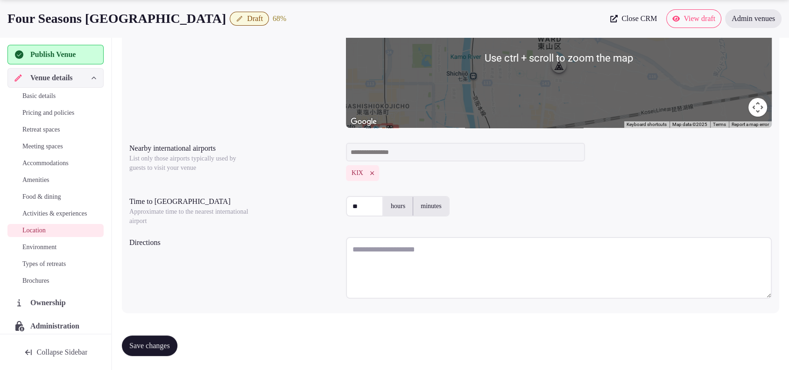
click at [370, 244] on textarea at bounding box center [559, 268] width 426 height 62
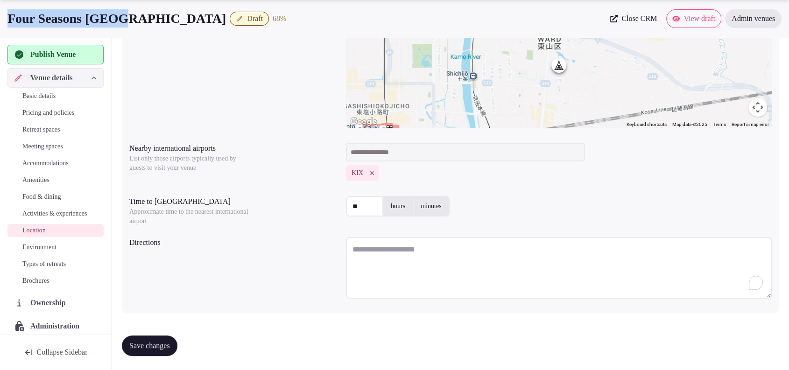
drag, startPoint x: 134, startPoint y: 21, endPoint x: 7, endPoint y: 35, distance: 127.3
click at [7, 35] on div "Four Seasons Kyoto Draft 68 % Close CRM View draft Admin venues" at bounding box center [394, 18] width 789 height 37
copy h1 "Four Seasons Kyoto"
click at [408, 251] on textarea "To enrich screen reader interactions, please activate Accessibility in Grammarl…" at bounding box center [559, 268] width 426 height 62
paste textarea "**********"
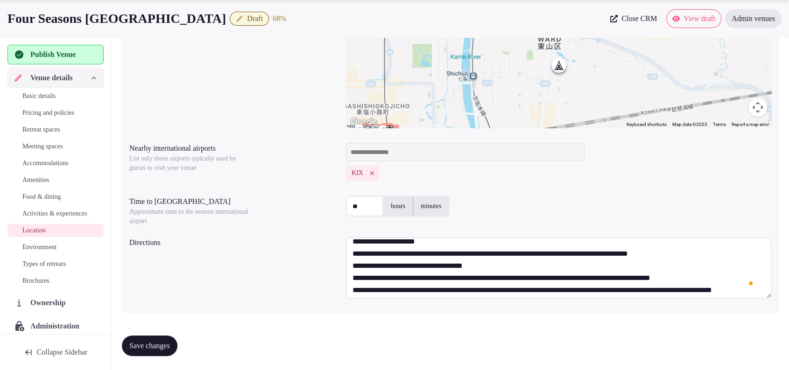
scroll to position [0, 0]
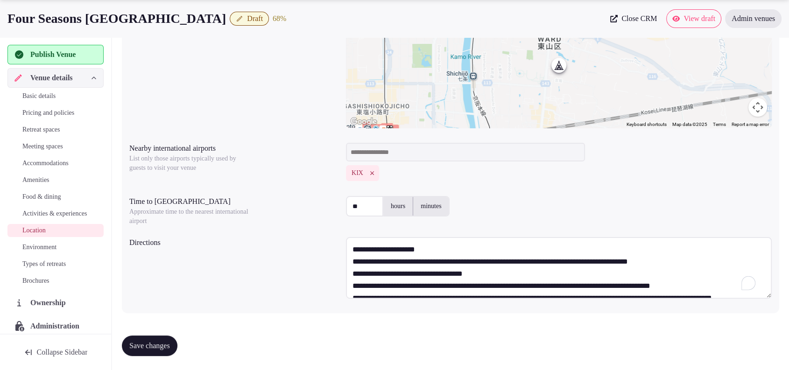
click at [460, 251] on textarea "**********" at bounding box center [559, 268] width 426 height 62
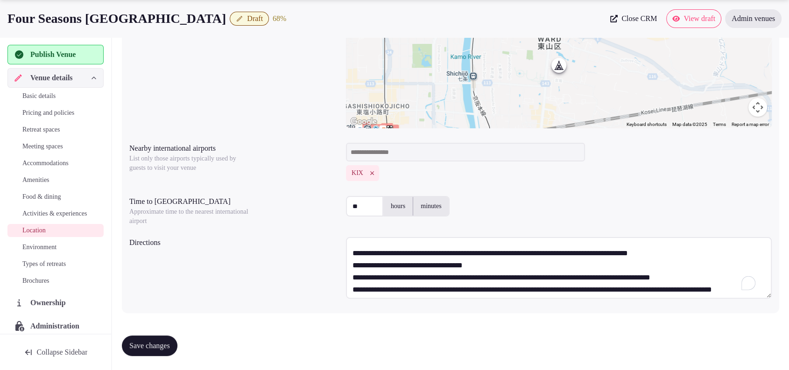
scroll to position [21, 0]
click at [510, 266] on textarea "**********" at bounding box center [559, 268] width 426 height 62
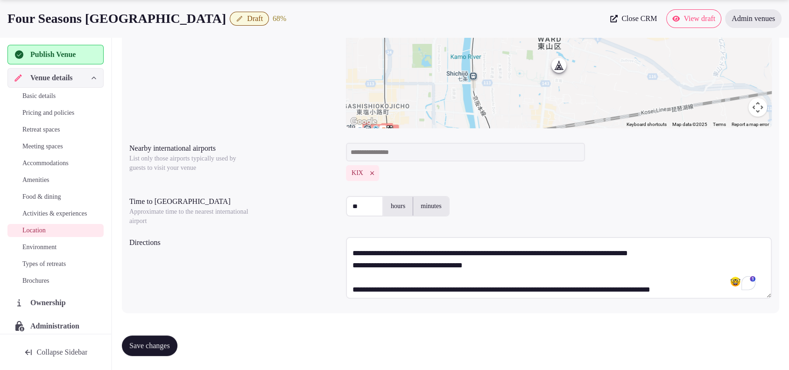
click at [349, 263] on textarea "**********" at bounding box center [559, 268] width 426 height 62
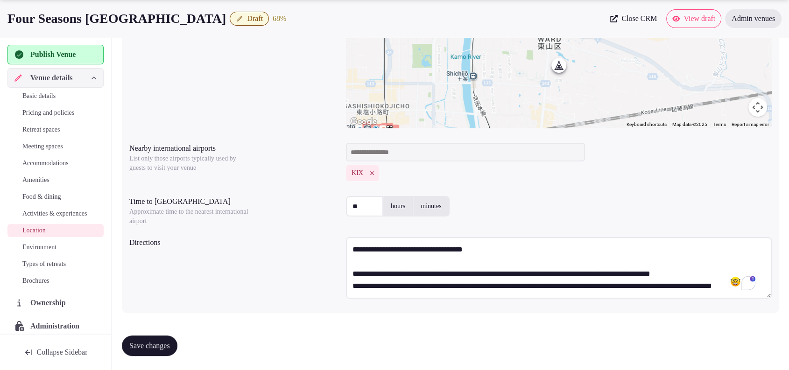
scroll to position [0, 0]
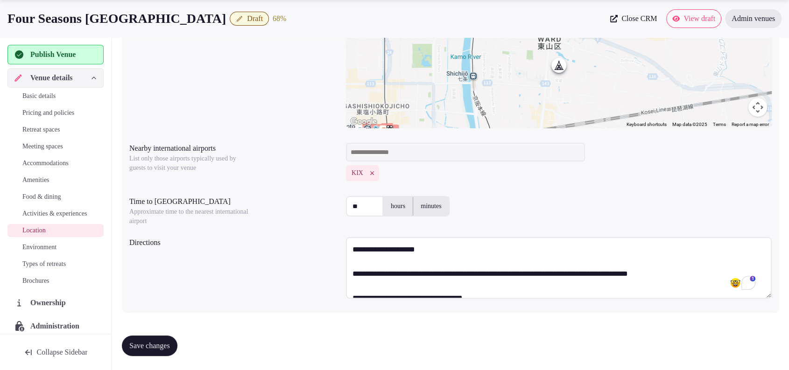
type textarea "**********"
click at [159, 341] on span "Save changes" at bounding box center [149, 345] width 41 height 9
click at [37, 252] on span "Environment" at bounding box center [39, 247] width 34 height 9
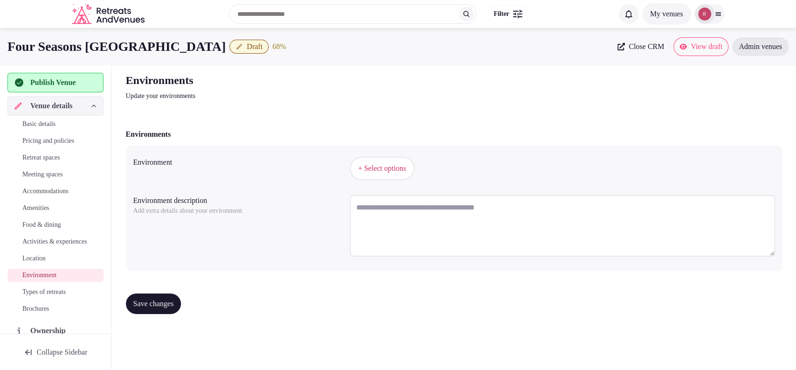
click at [363, 167] on span "+ Select options" at bounding box center [382, 168] width 48 height 10
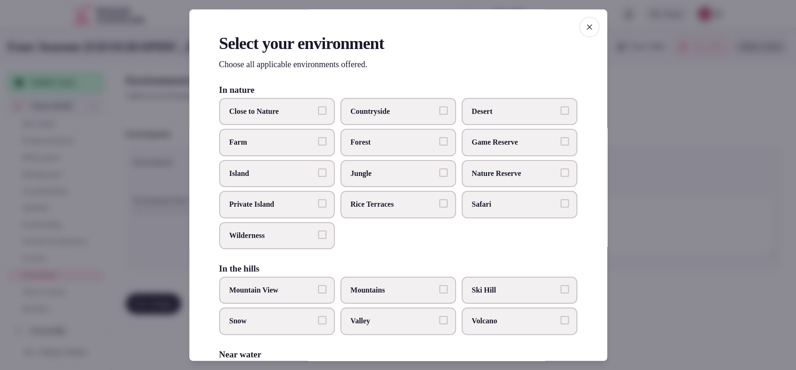
click at [279, 120] on label "Close to Nature" at bounding box center [277, 111] width 116 height 27
click at [318, 115] on button "Close to Nature" at bounding box center [322, 110] width 8 height 8
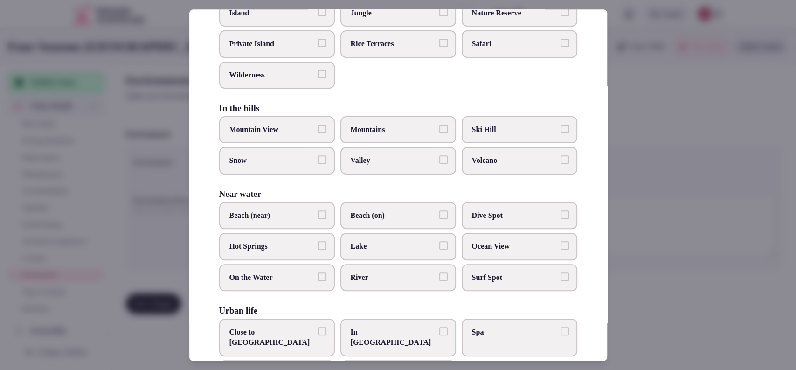
click at [299, 125] on span "Mountain View" at bounding box center [273, 130] width 86 height 10
click at [318, 125] on button "Mountain View" at bounding box center [322, 129] width 8 height 8
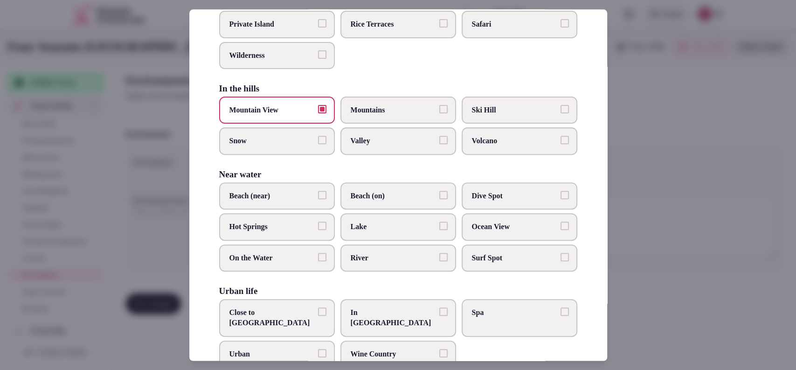
scroll to position [197, 0]
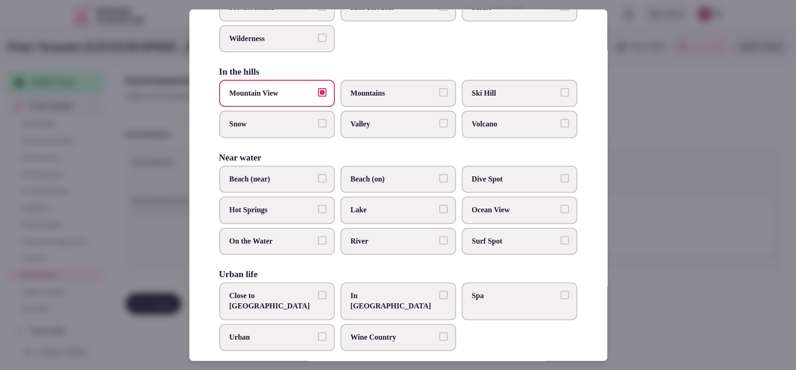
click at [413, 209] on span "Lake" at bounding box center [394, 210] width 86 height 10
click at [440, 209] on button "Lake" at bounding box center [444, 209] width 8 height 8
click at [300, 332] on span "Urban" at bounding box center [273, 337] width 86 height 10
click at [318, 332] on button "Urban" at bounding box center [322, 336] width 8 height 8
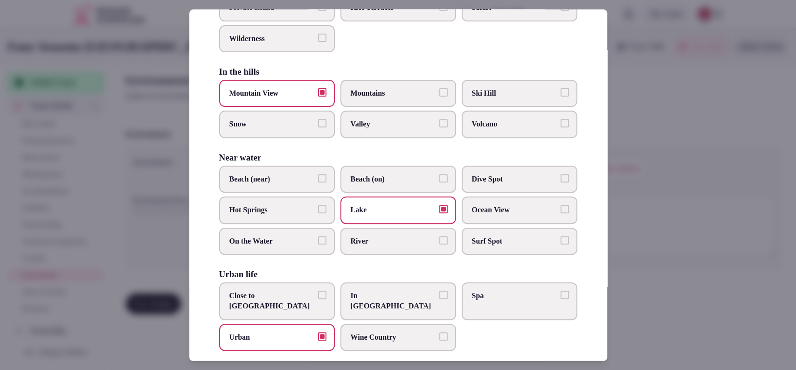
scroll to position [0, 0]
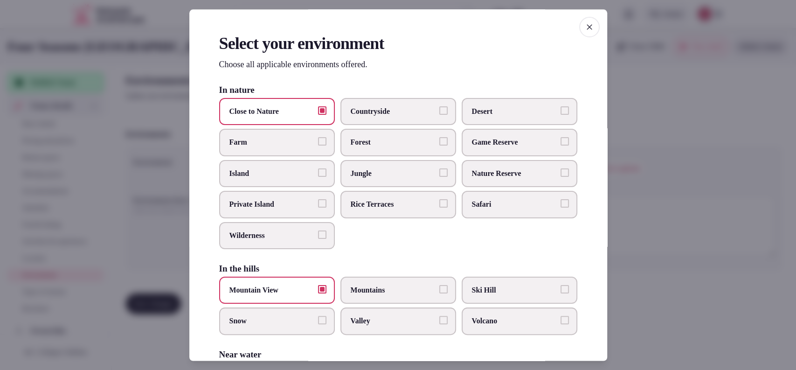
click at [504, 175] on span "Nature Reserve" at bounding box center [515, 173] width 86 height 10
click at [561, 175] on button "Nature Reserve" at bounding box center [565, 172] width 8 height 8
click at [672, 266] on div at bounding box center [398, 185] width 796 height 370
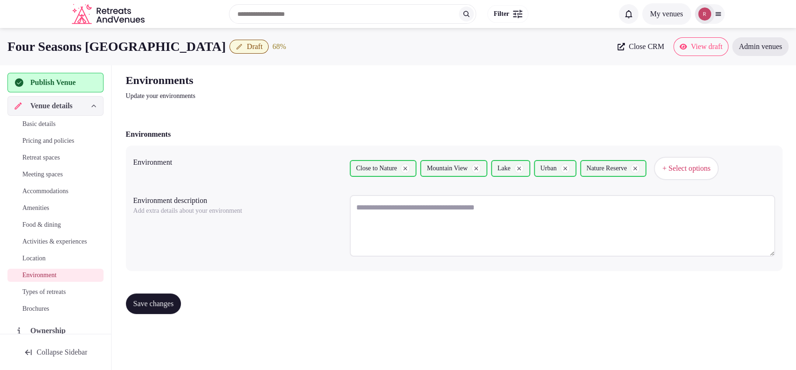
click at [154, 307] on span "Save changes" at bounding box center [153, 303] width 41 height 9
click at [59, 297] on span "Types of retreats" at bounding box center [43, 291] width 43 height 9
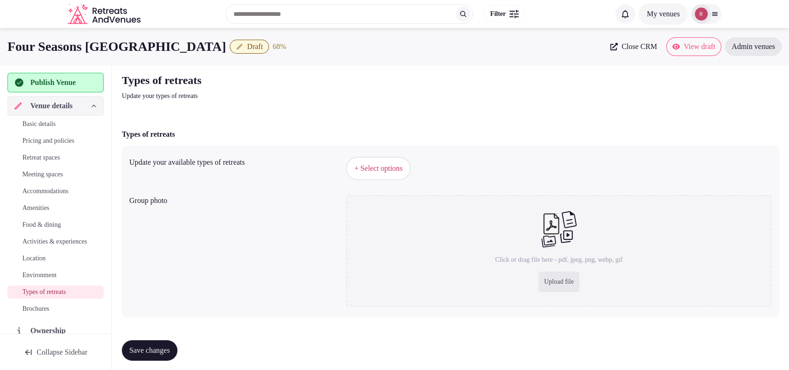
click at [353, 168] on button "+ Select options" at bounding box center [378, 168] width 65 height 23
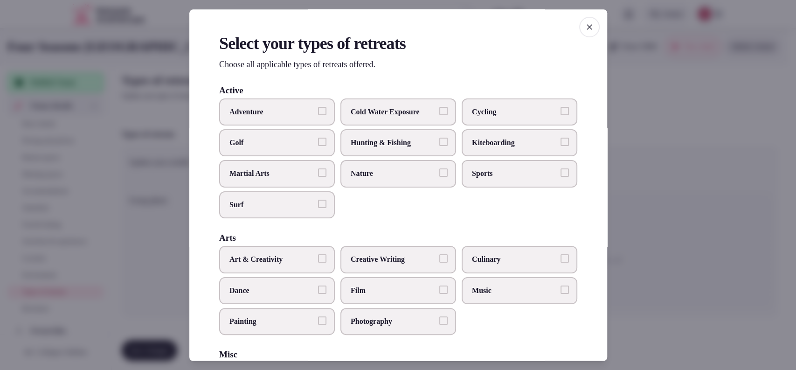
click at [514, 109] on span "Cycling" at bounding box center [515, 111] width 86 height 10
click at [561, 109] on button "Cycling" at bounding box center [565, 110] width 8 height 8
click at [396, 175] on span "Nature" at bounding box center [394, 173] width 86 height 10
click at [440, 175] on button "Nature" at bounding box center [444, 172] width 8 height 8
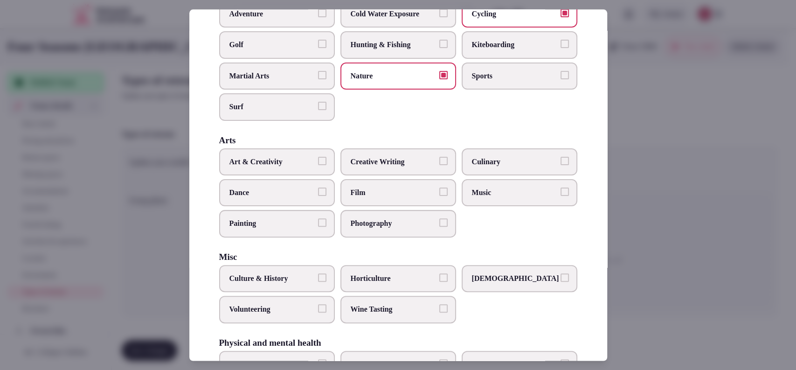
scroll to position [109, 0]
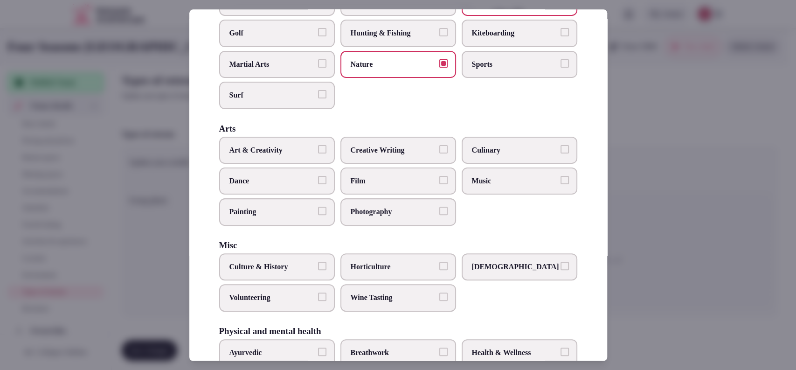
click at [490, 149] on span "Culinary" at bounding box center [515, 150] width 86 height 10
click at [561, 149] on button "Culinary" at bounding box center [565, 149] width 8 height 8
click at [284, 153] on span "Art & Creativity" at bounding box center [273, 150] width 86 height 10
click at [318, 153] on button "Art & Creativity" at bounding box center [322, 149] width 8 height 8
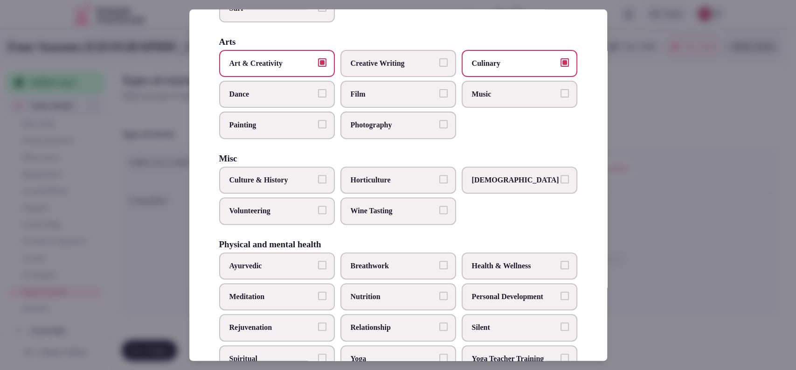
scroll to position [211, 0]
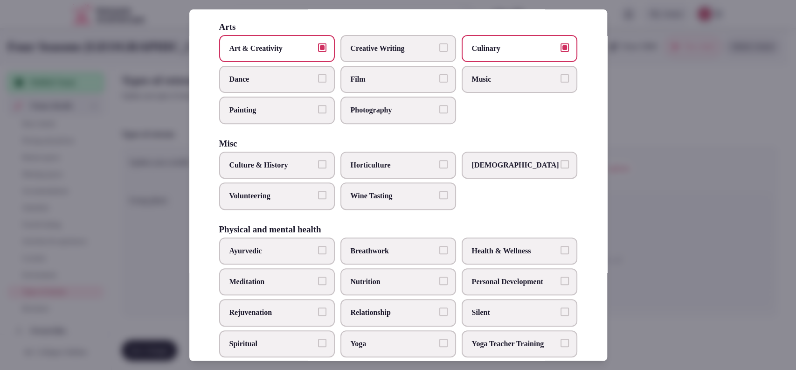
click at [258, 161] on span "Culture & History" at bounding box center [273, 165] width 86 height 10
click at [318, 161] on button "Culture & History" at bounding box center [322, 164] width 8 height 8
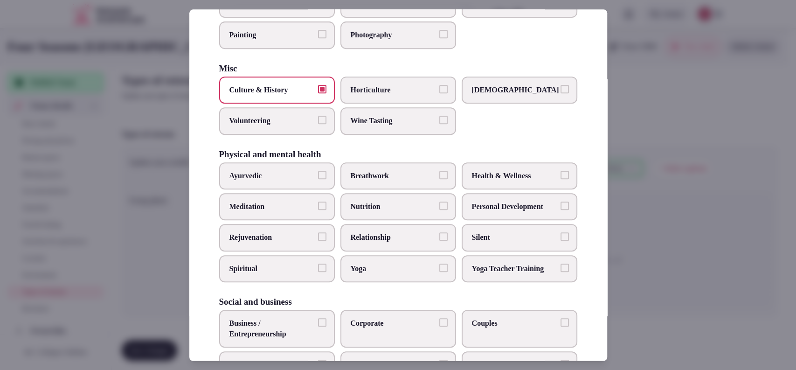
scroll to position [293, 0]
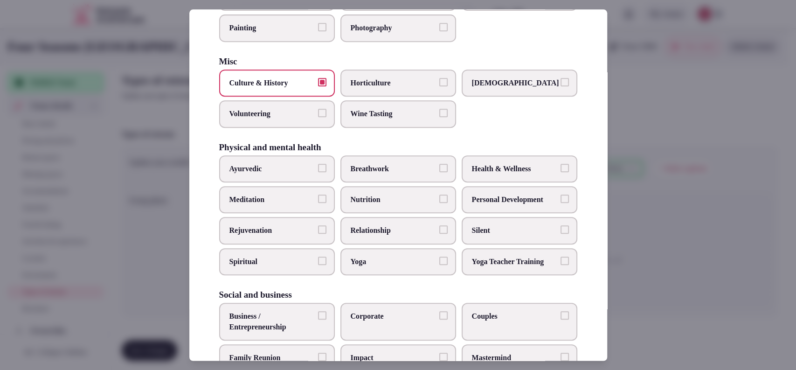
click at [513, 167] on span "Health & Wellness" at bounding box center [515, 169] width 86 height 10
click at [561, 167] on button "Health & Wellness" at bounding box center [565, 168] width 8 height 8
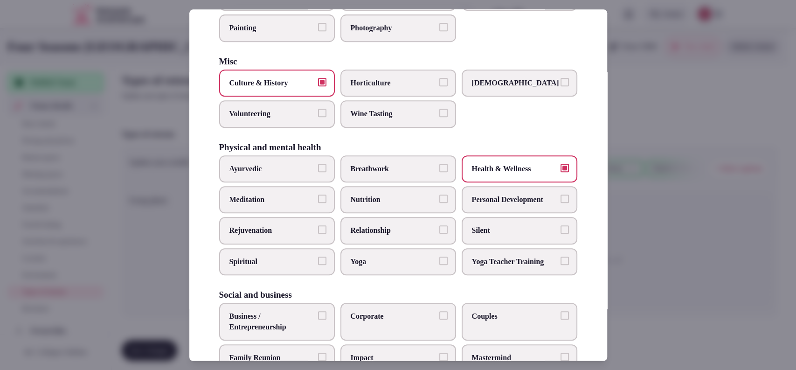
click at [438, 262] on label "Yoga" at bounding box center [399, 261] width 116 height 27
click at [440, 262] on button "Yoga" at bounding box center [444, 261] width 8 height 8
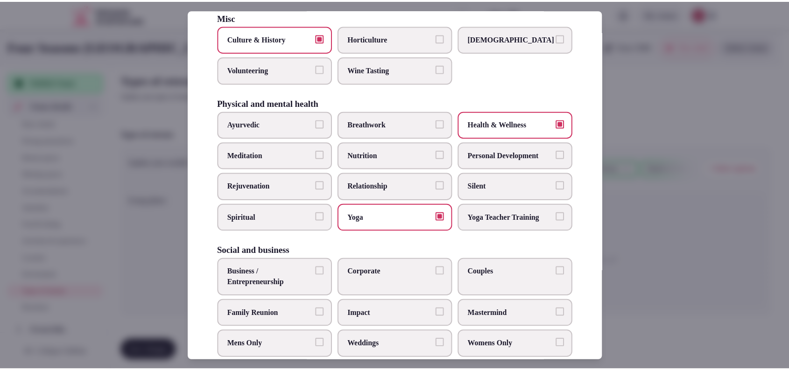
scroll to position [354, 0]
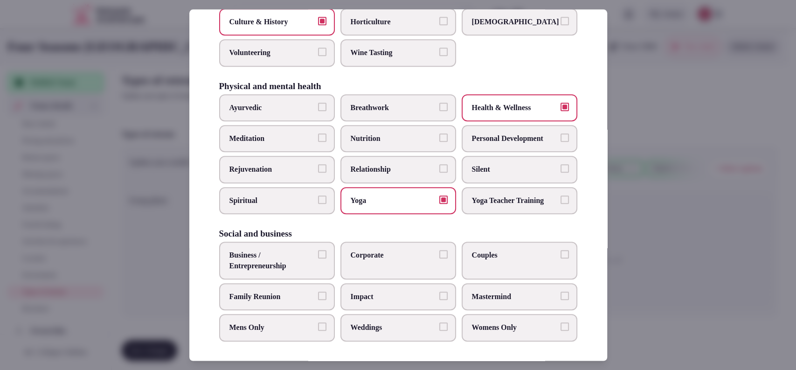
click at [489, 260] on label "Couples" at bounding box center [520, 261] width 116 height 38
click at [561, 258] on button "Couples" at bounding box center [565, 254] width 8 height 8
click at [276, 296] on span "Family Reunion" at bounding box center [273, 297] width 86 height 10
click at [318, 296] on button "Family Reunion" at bounding box center [322, 296] width 8 height 8
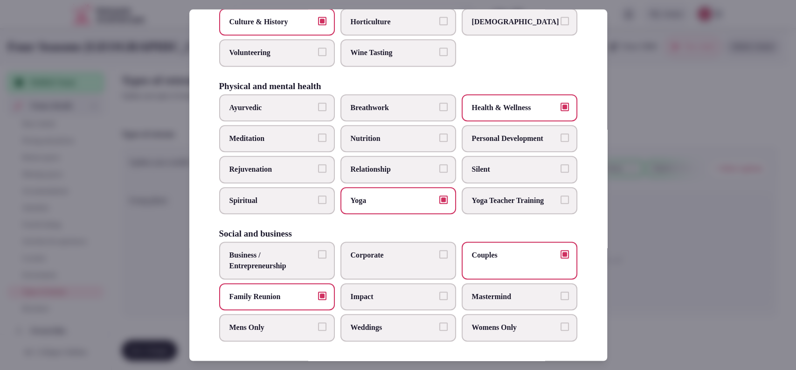
click at [371, 259] on label "Corporate" at bounding box center [399, 261] width 116 height 38
click at [440, 258] on button "Corporate" at bounding box center [444, 254] width 8 height 8
click at [303, 263] on span "Business / Entrepreneurship" at bounding box center [273, 260] width 86 height 21
click at [318, 258] on button "Business / Entrepreneurship" at bounding box center [322, 254] width 8 height 8
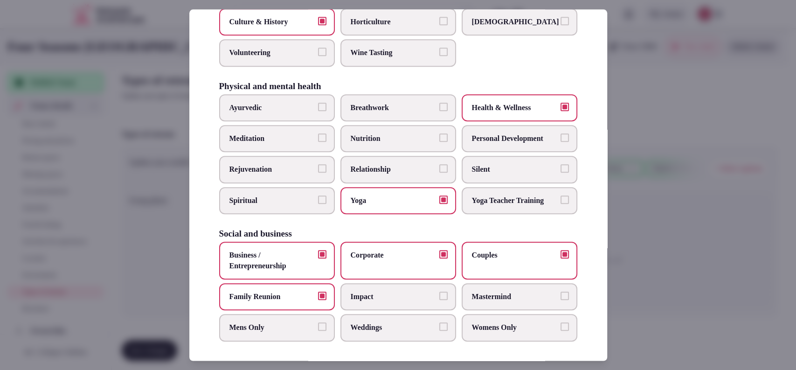
click at [400, 323] on span "Weddings" at bounding box center [394, 328] width 86 height 10
click at [440, 323] on button "Weddings" at bounding box center [444, 327] width 8 height 8
click at [646, 281] on div at bounding box center [398, 185] width 796 height 370
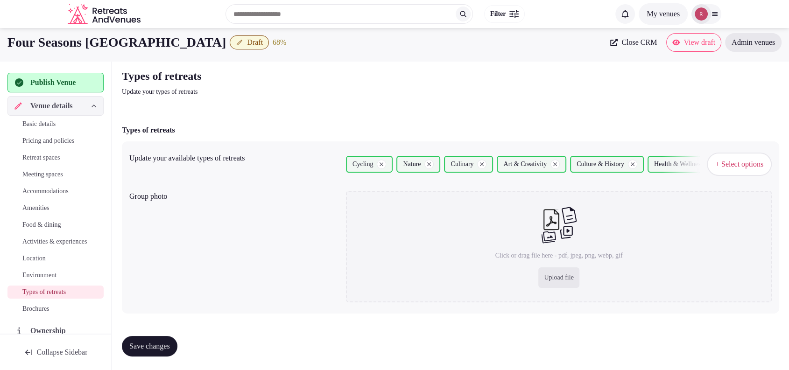
scroll to position [6, 0]
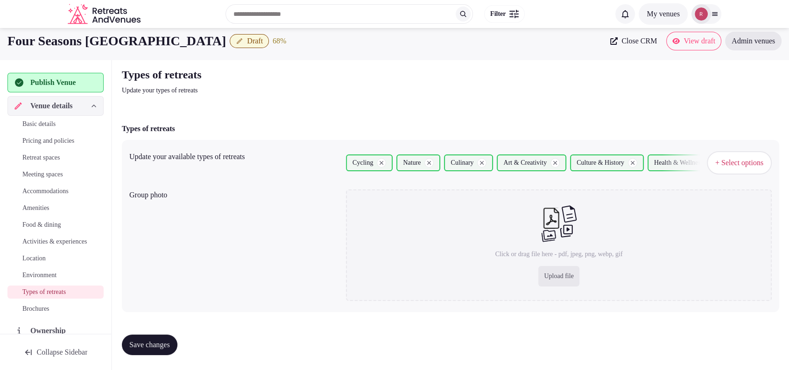
click at [170, 340] on span "Save changes" at bounding box center [149, 344] width 41 height 9
click at [170, 343] on span "Save changes" at bounding box center [149, 344] width 41 height 9
click at [62, 78] on span "Publish Venue" at bounding box center [52, 82] width 45 height 11
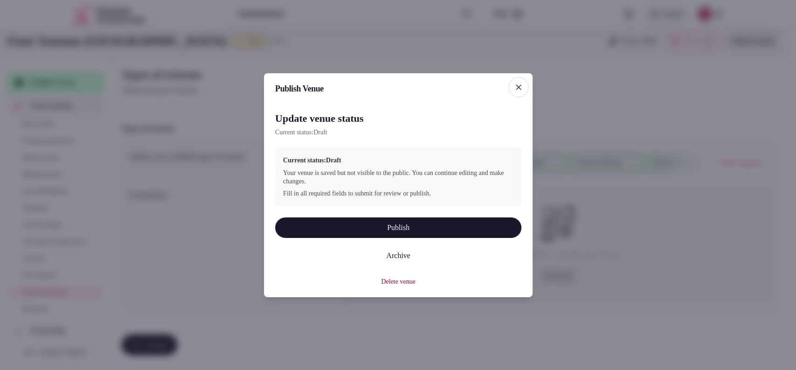
click at [384, 226] on button "Publish" at bounding box center [398, 227] width 246 height 21
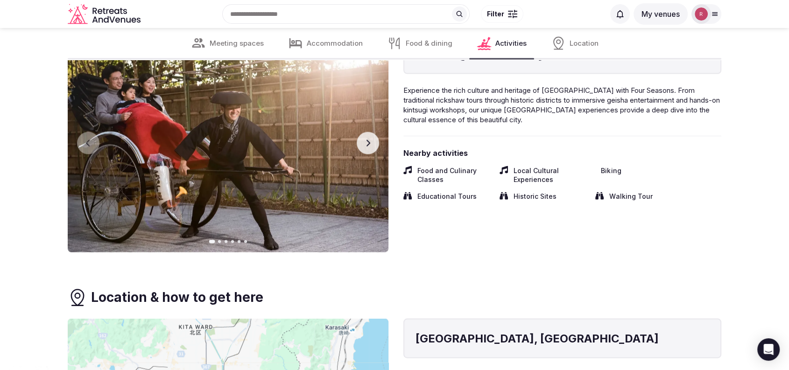
scroll to position [1818, 0]
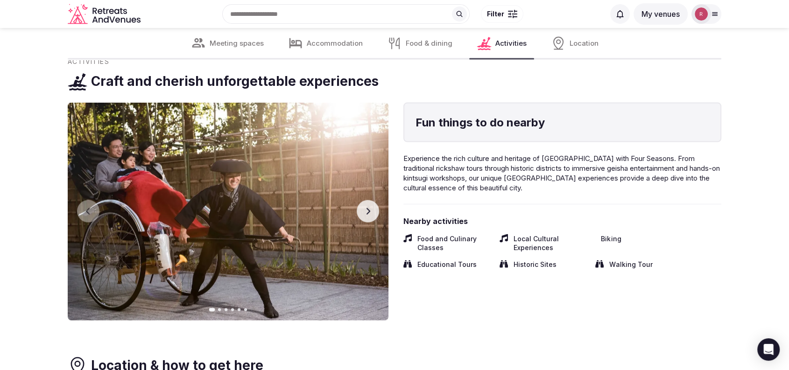
click at [362, 211] on button "Next slide" at bounding box center [367, 211] width 22 height 22
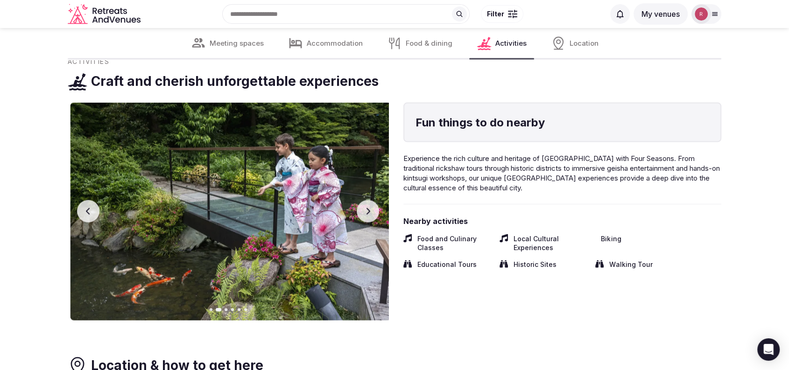
click at [362, 211] on button "Next slide" at bounding box center [367, 211] width 22 height 22
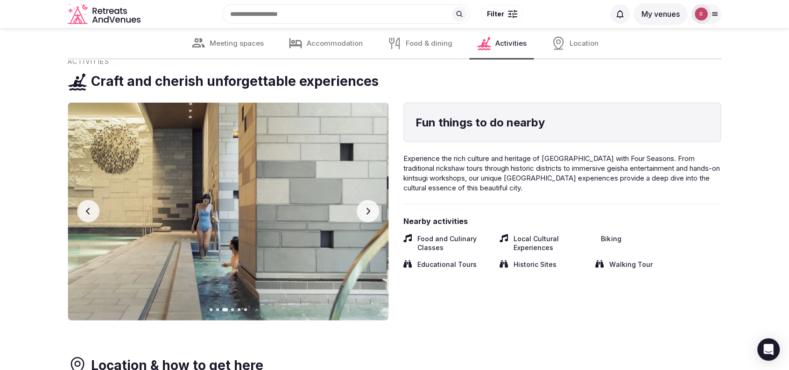
click at [363, 210] on button "Next slide" at bounding box center [367, 211] width 22 height 22
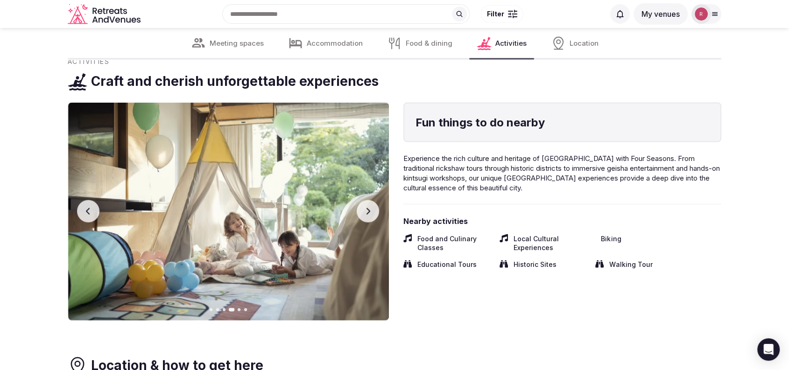
click at [363, 210] on button "Next slide" at bounding box center [367, 211] width 22 height 22
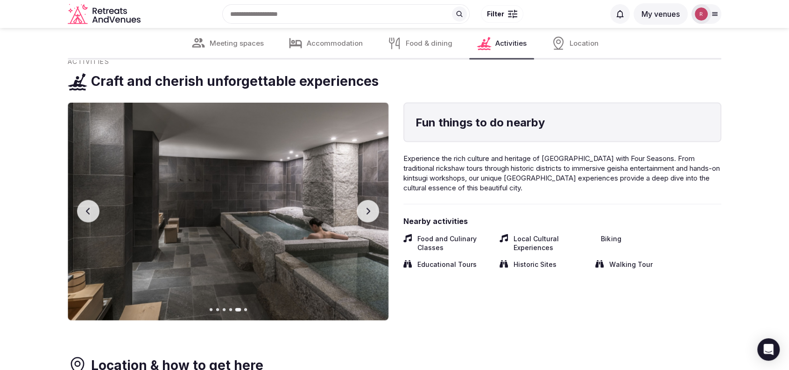
click at [363, 210] on button "Next slide" at bounding box center [367, 211] width 22 height 22
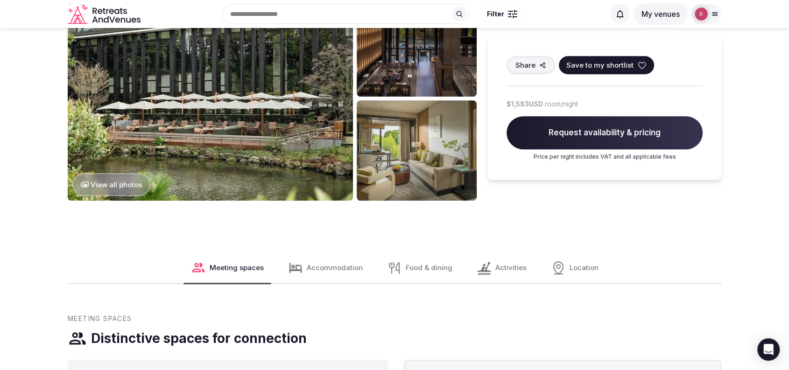
scroll to position [200, 0]
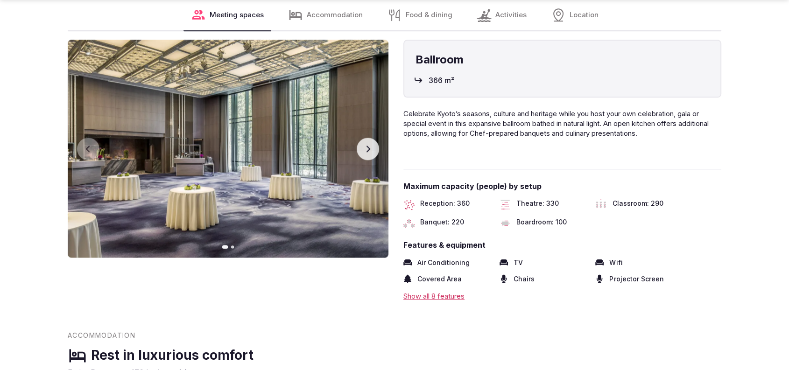
scroll to position [1128, 0]
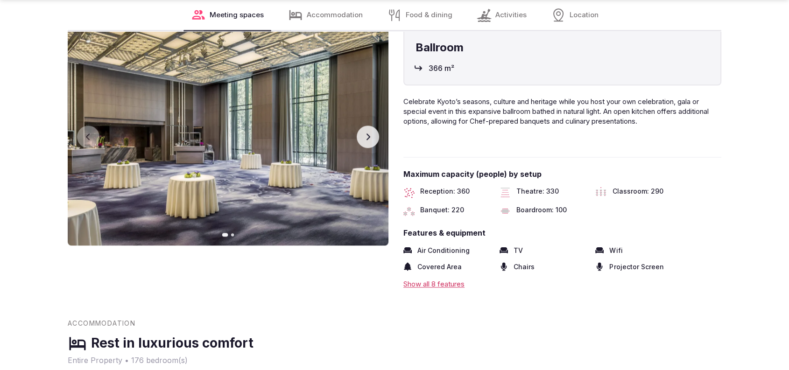
click at [372, 132] on button "Next slide" at bounding box center [367, 137] width 22 height 22
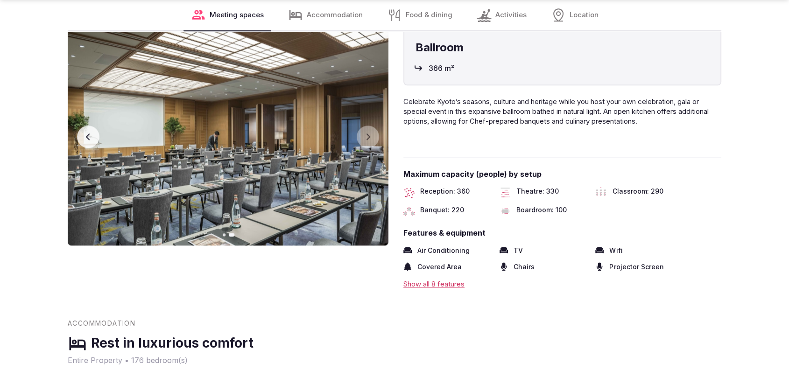
click at [101, 136] on img at bounding box center [228, 137] width 321 height 218
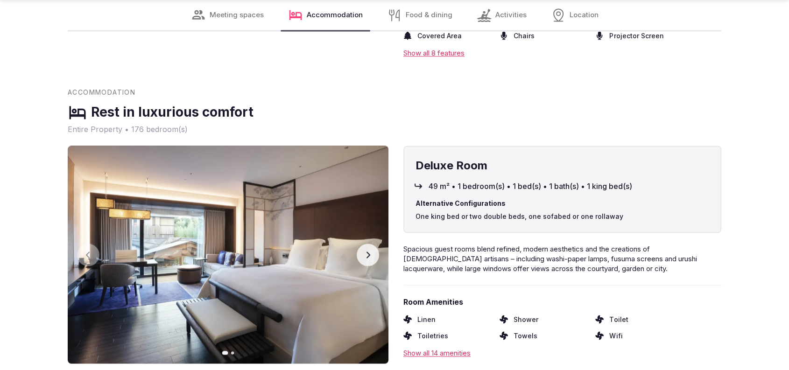
scroll to position [1423, 0]
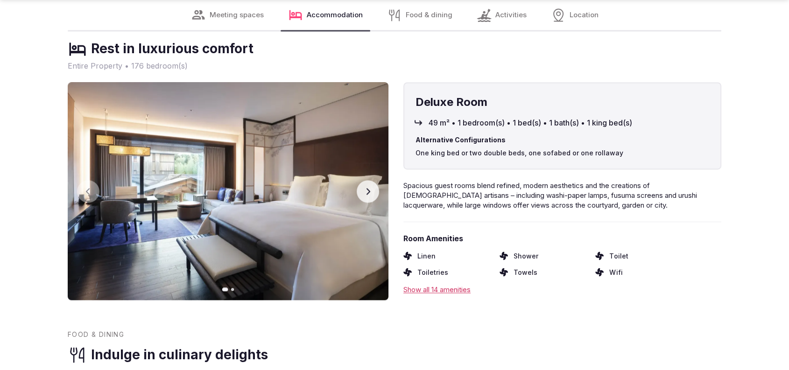
click at [370, 186] on button "Next slide" at bounding box center [367, 191] width 22 height 22
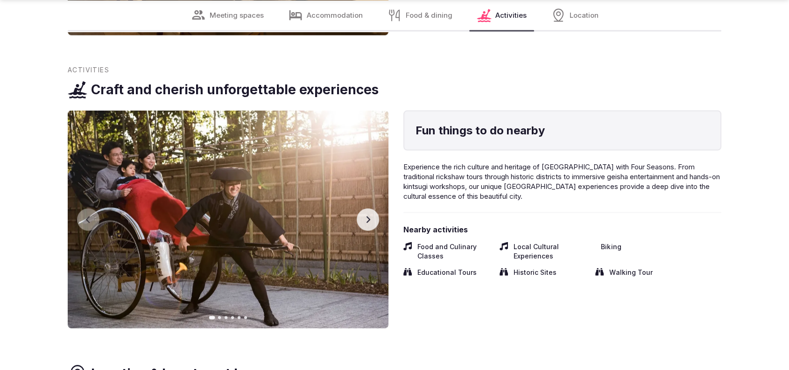
scroll to position [2020, 0]
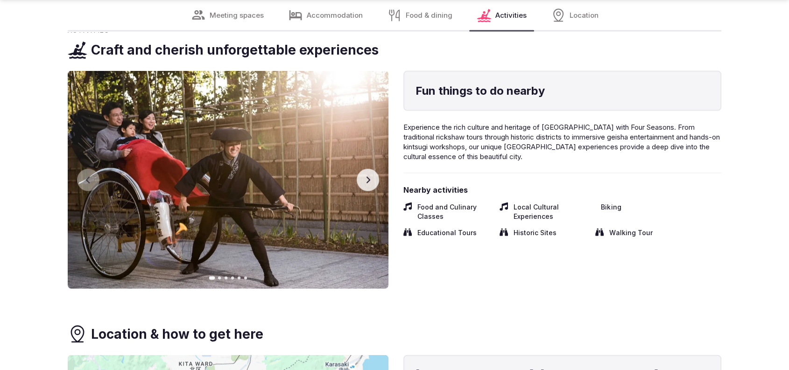
click at [380, 187] on img at bounding box center [228, 180] width 321 height 218
click at [377, 183] on button "Next slide" at bounding box center [367, 180] width 22 height 22
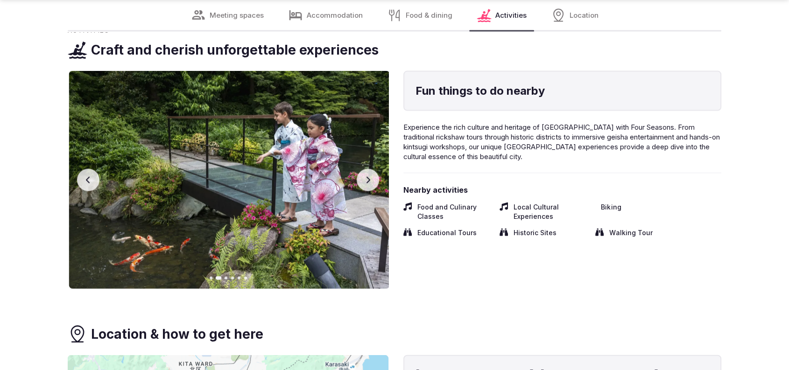
click at [377, 182] on button "Next slide" at bounding box center [367, 180] width 22 height 22
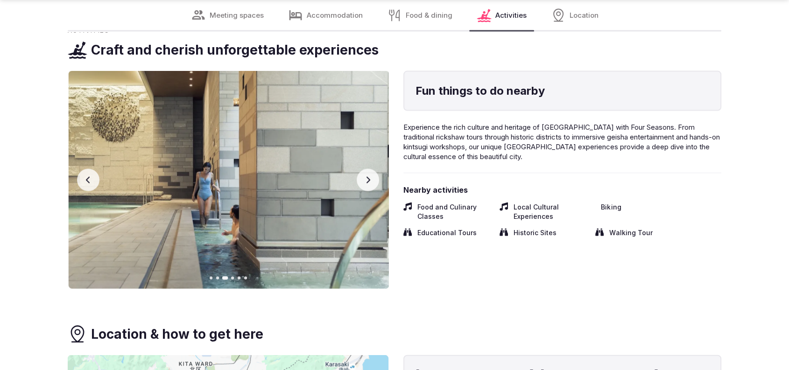
click at [377, 182] on button "Next slide" at bounding box center [367, 180] width 22 height 22
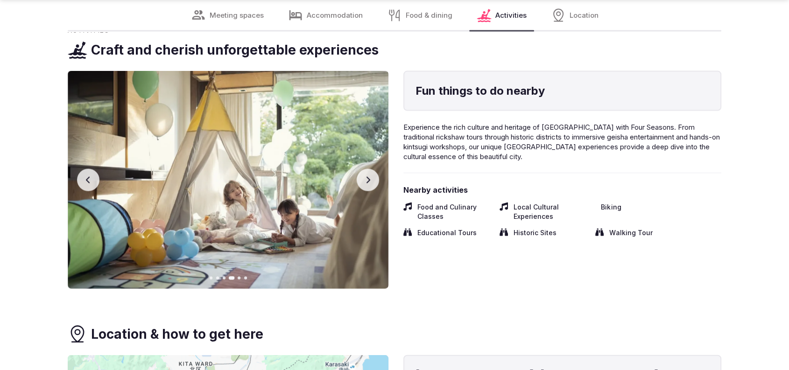
click at [377, 182] on button "Next slide" at bounding box center [367, 180] width 22 height 22
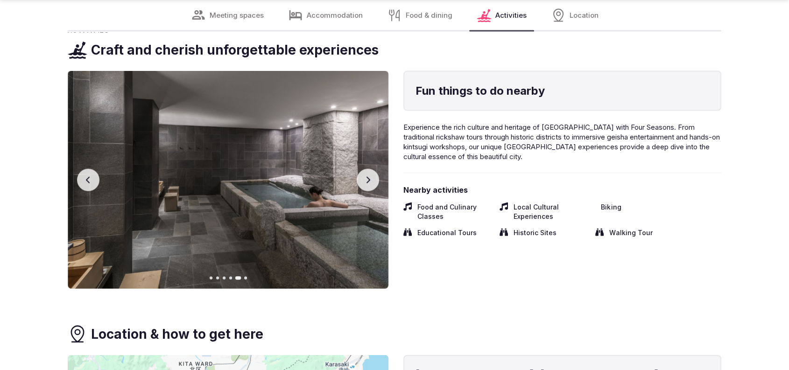
click at [376, 182] on button "Next slide" at bounding box center [367, 180] width 22 height 22
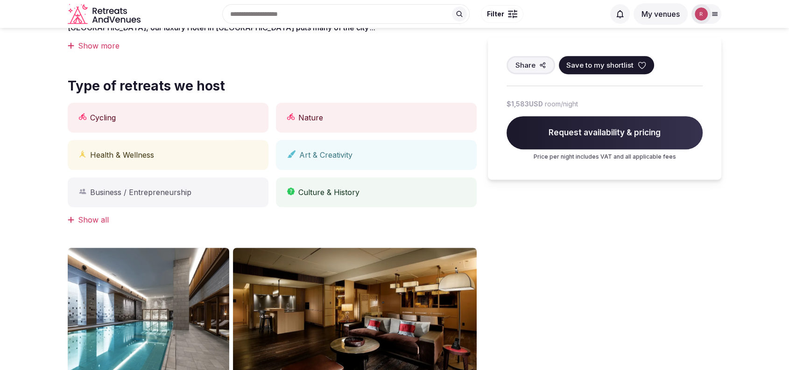
scroll to position [0, 0]
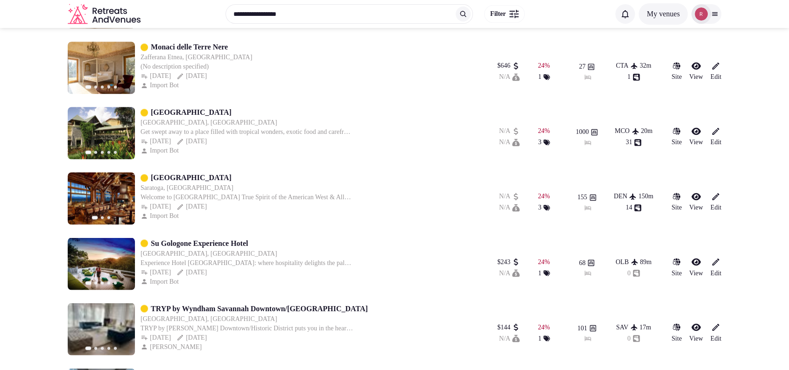
scroll to position [250, 0]
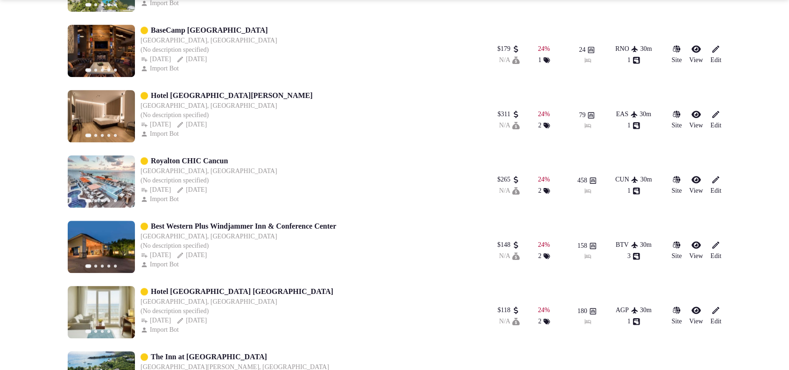
scroll to position [971, 0]
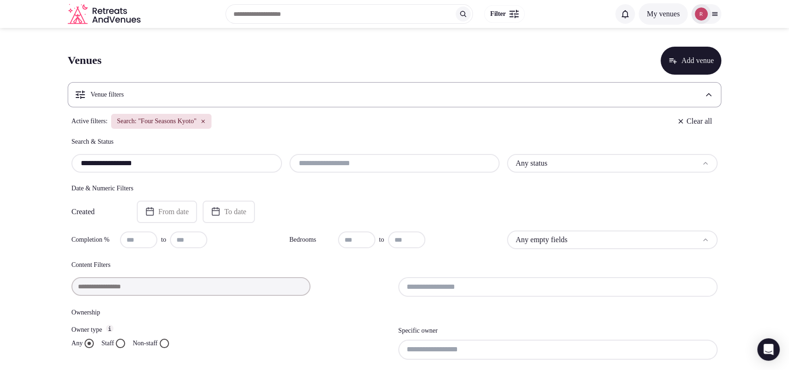
paste input "**********"
type input "**********"
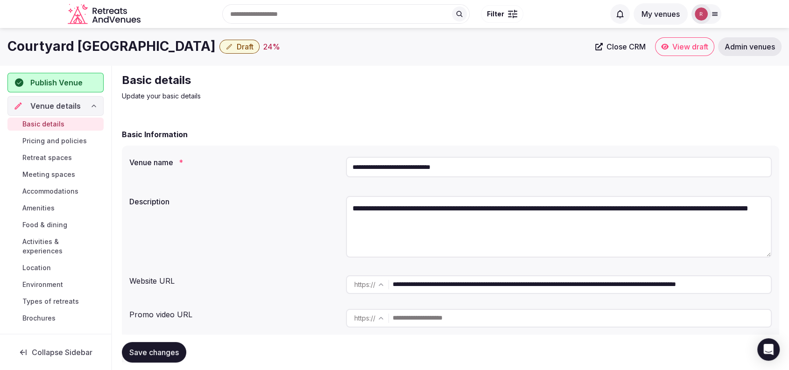
click at [430, 284] on input "**********" at bounding box center [581, 284] width 378 height 19
drag, startPoint x: 226, startPoint y: 48, endPoint x: 11, endPoint y: 32, distance: 215.7
click at [11, 32] on div "Courtyard Isla Verde Beach Resort Draft 24 % Close CRM View draft Admin venues" at bounding box center [394, 46] width 789 height 37
copy h1 "Courtyard [GEOGRAPHIC_DATA]"
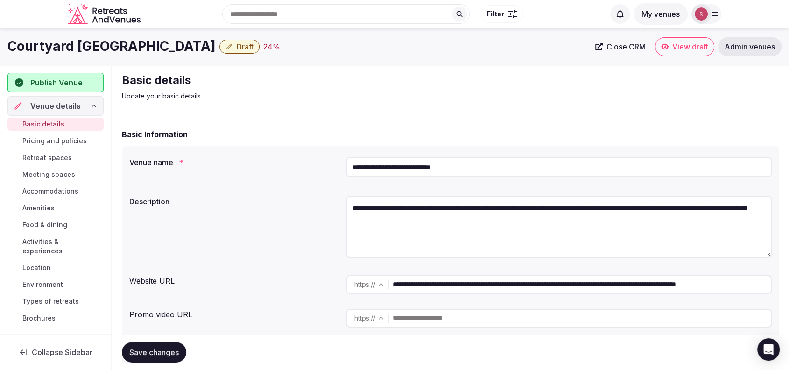
click at [598, 44] on icon at bounding box center [598, 46] width 7 height 7
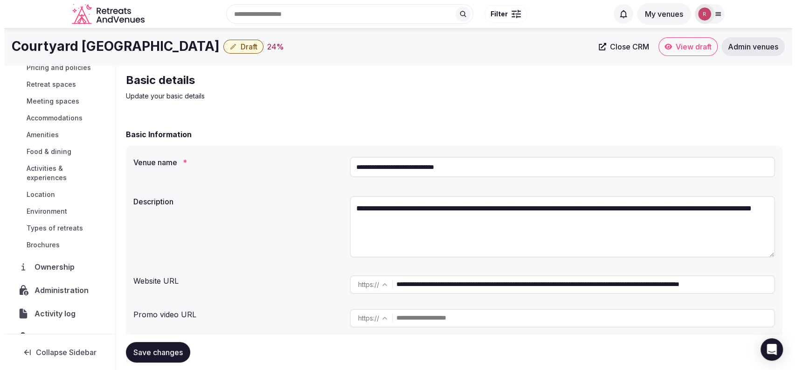
scroll to position [93, 0]
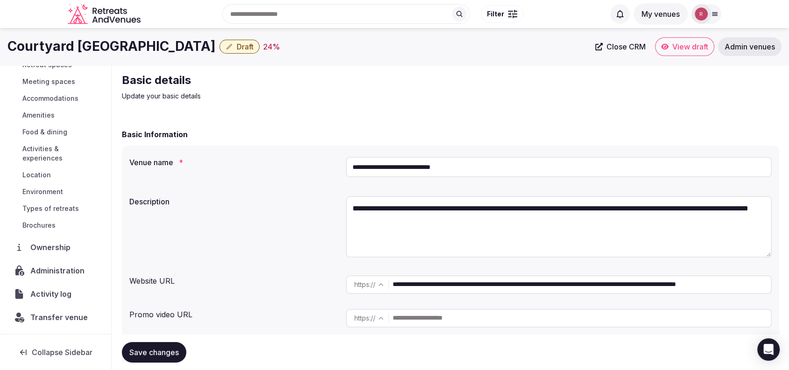
click at [56, 272] on span "Administration" at bounding box center [59, 270] width 58 height 11
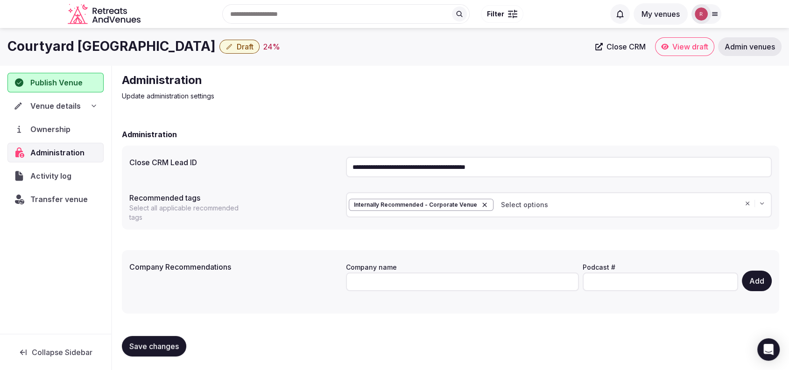
click at [275, 125] on div "**********" at bounding box center [450, 241] width 657 height 244
click at [31, 111] on div "Venue details" at bounding box center [55, 106] width 96 height 20
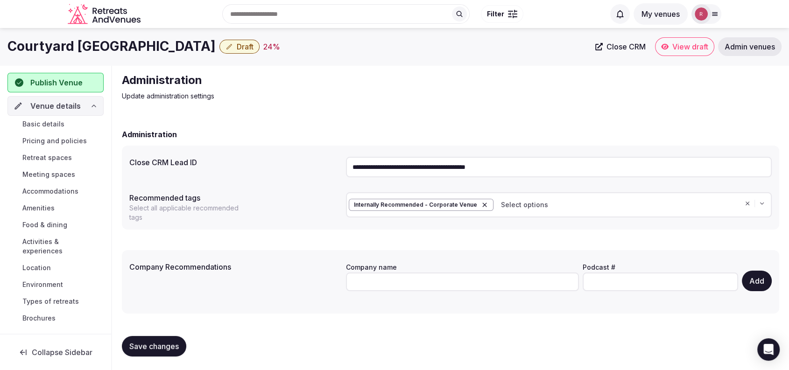
click at [40, 126] on span "Basic details" at bounding box center [43, 123] width 42 height 9
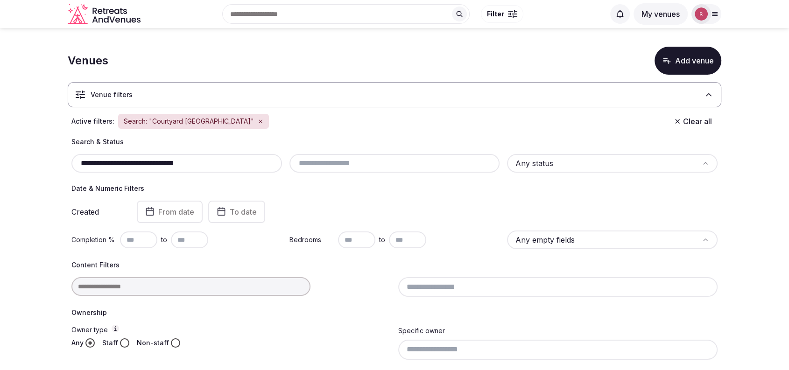
scroll to position [218, 0]
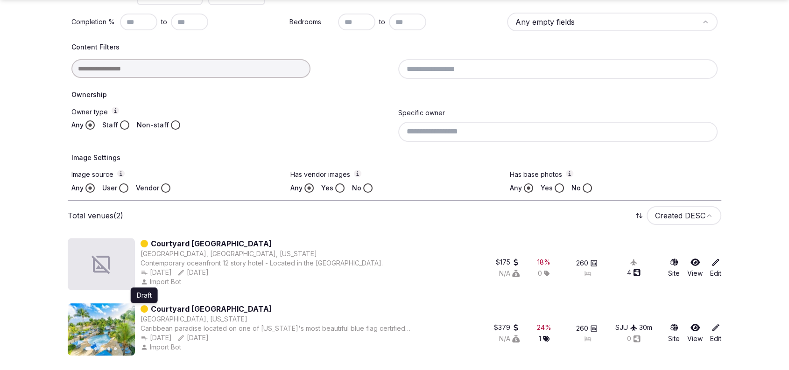
drag, startPoint x: 273, startPoint y: 307, endPoint x: 146, endPoint y: 305, distance: 127.9
click at [146, 305] on div "Draft Draft Courtyard [GEOGRAPHIC_DATA]" at bounding box center [276, 308] width 273 height 11
copy div "Courtyard [GEOGRAPHIC_DATA]"
